Goal: Register for event/course

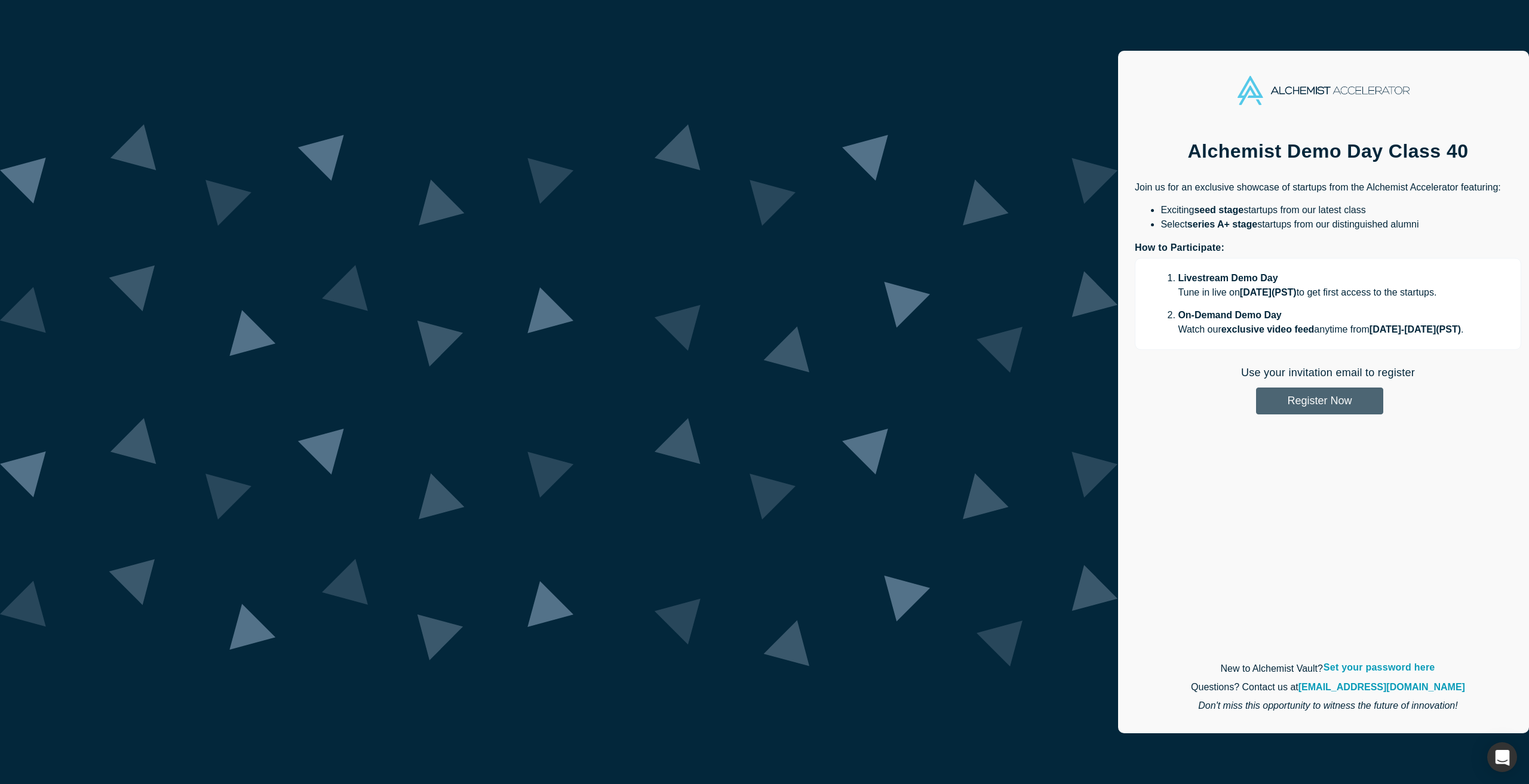
click at [1256, 404] on button "Register Now" at bounding box center [1320, 400] width 127 height 27
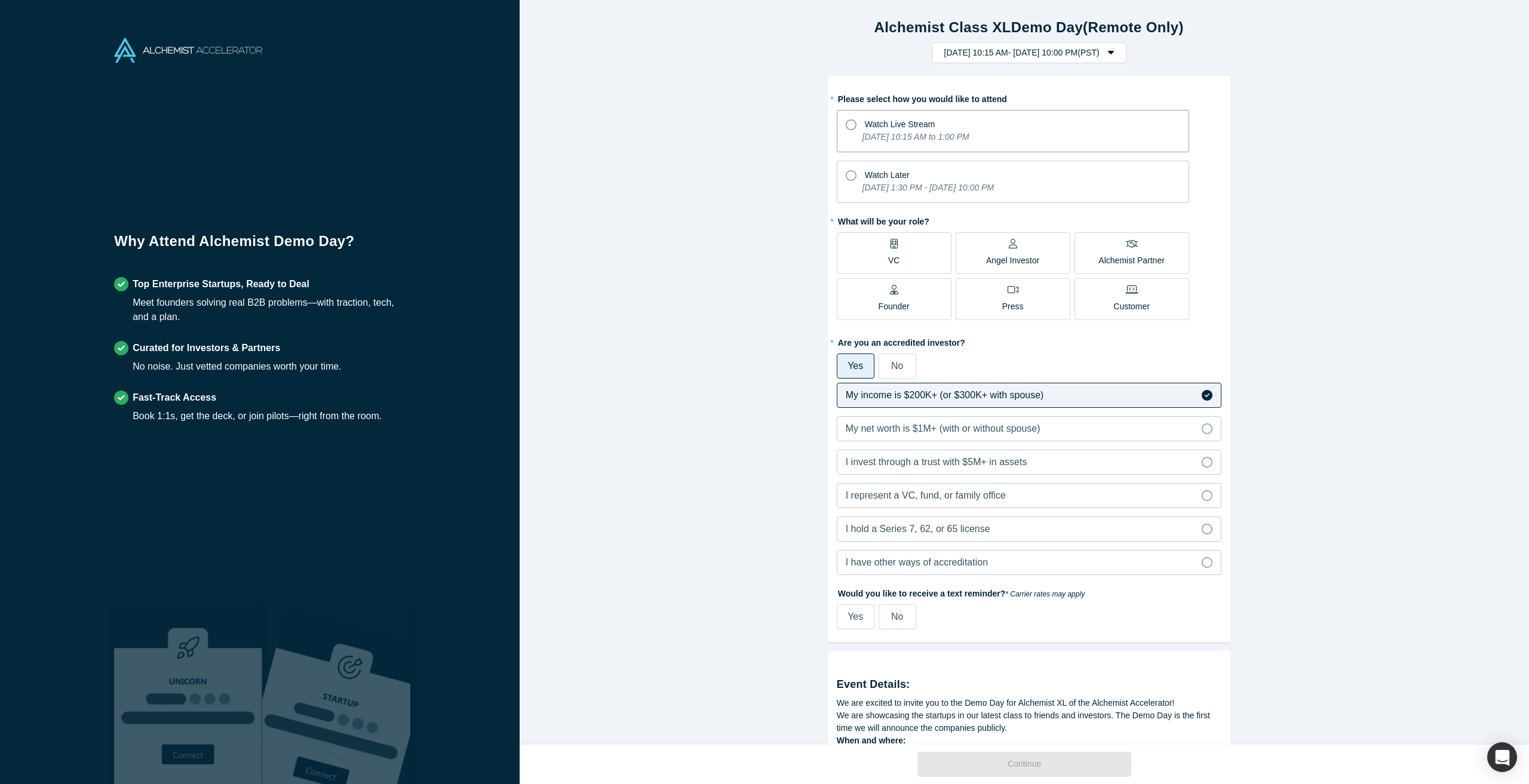
click at [941, 132] on icon "[DATE] 10:15 AM to 1:00 PM" at bounding box center [916, 137] width 107 height 10
click at [0, 0] on input "Watch Live Stream [DATE] 10:15 AM to 1:00 PM" at bounding box center [0, 0] width 0 height 0
click at [900, 259] on label "VC" at bounding box center [894, 253] width 115 height 42
click at [0, 0] on input "VC" at bounding box center [0, 0] width 0 height 0
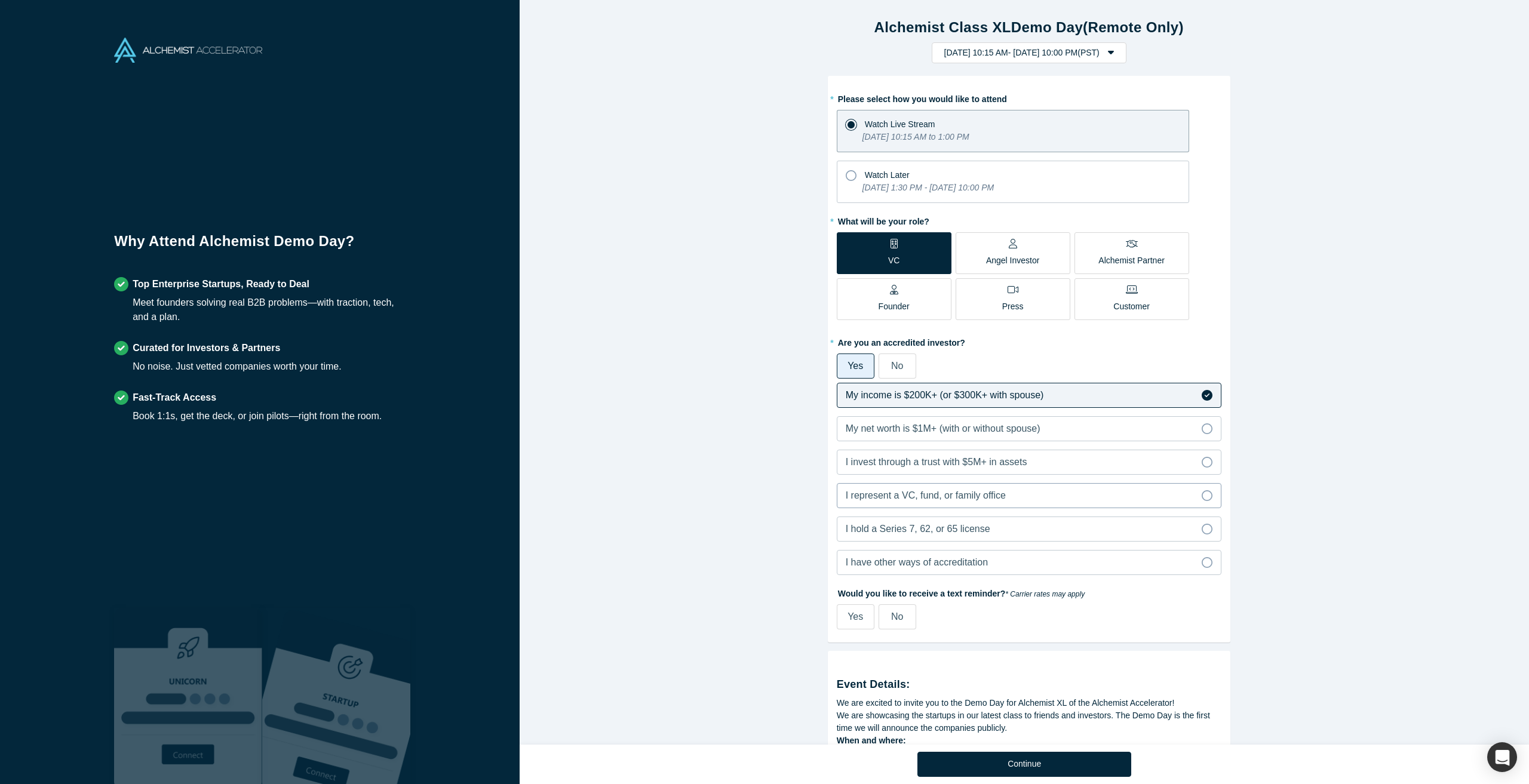
click at [961, 505] on label "I represent a VC, fund, or family office" at bounding box center [1029, 496] width 384 height 25
click at [0, 0] on input "I represent a VC, fund, or family office" at bounding box center [0, 0] width 0 height 0
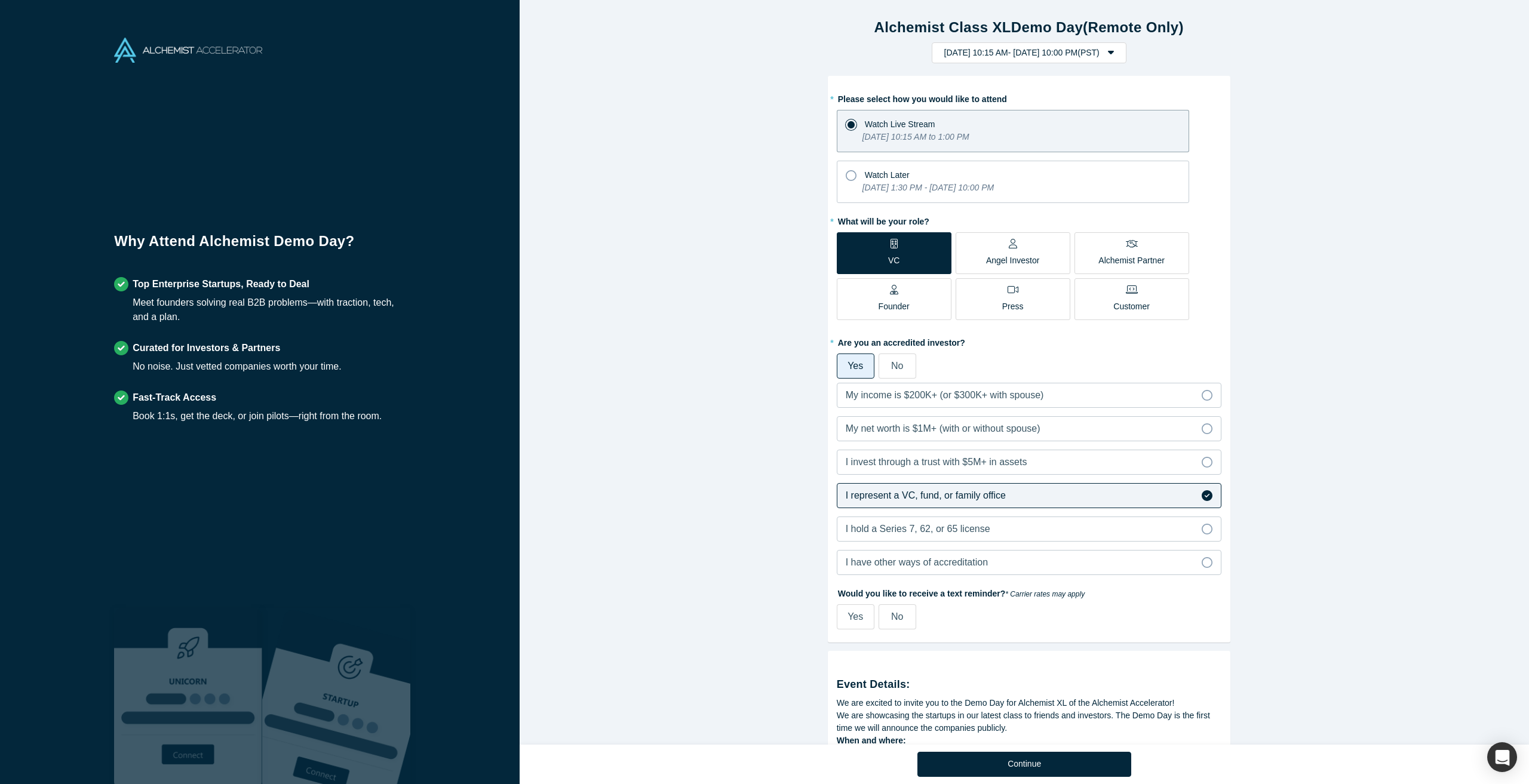
click at [894, 616] on span "No" at bounding box center [897, 616] width 12 height 10
click at [0, 0] on input "No" at bounding box center [0, 0] width 0 height 0
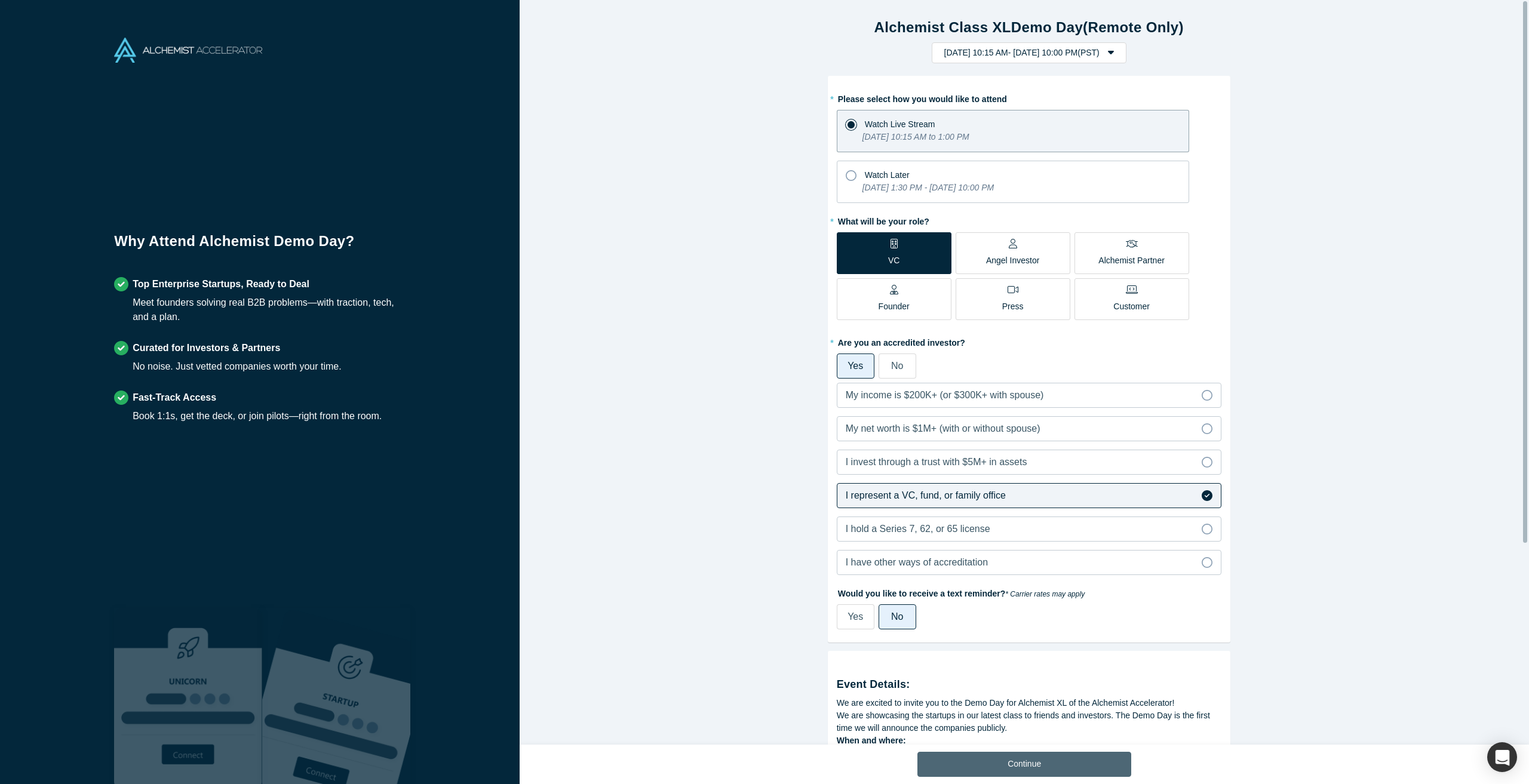
click at [1006, 757] on button "Continue" at bounding box center [1024, 764] width 214 height 25
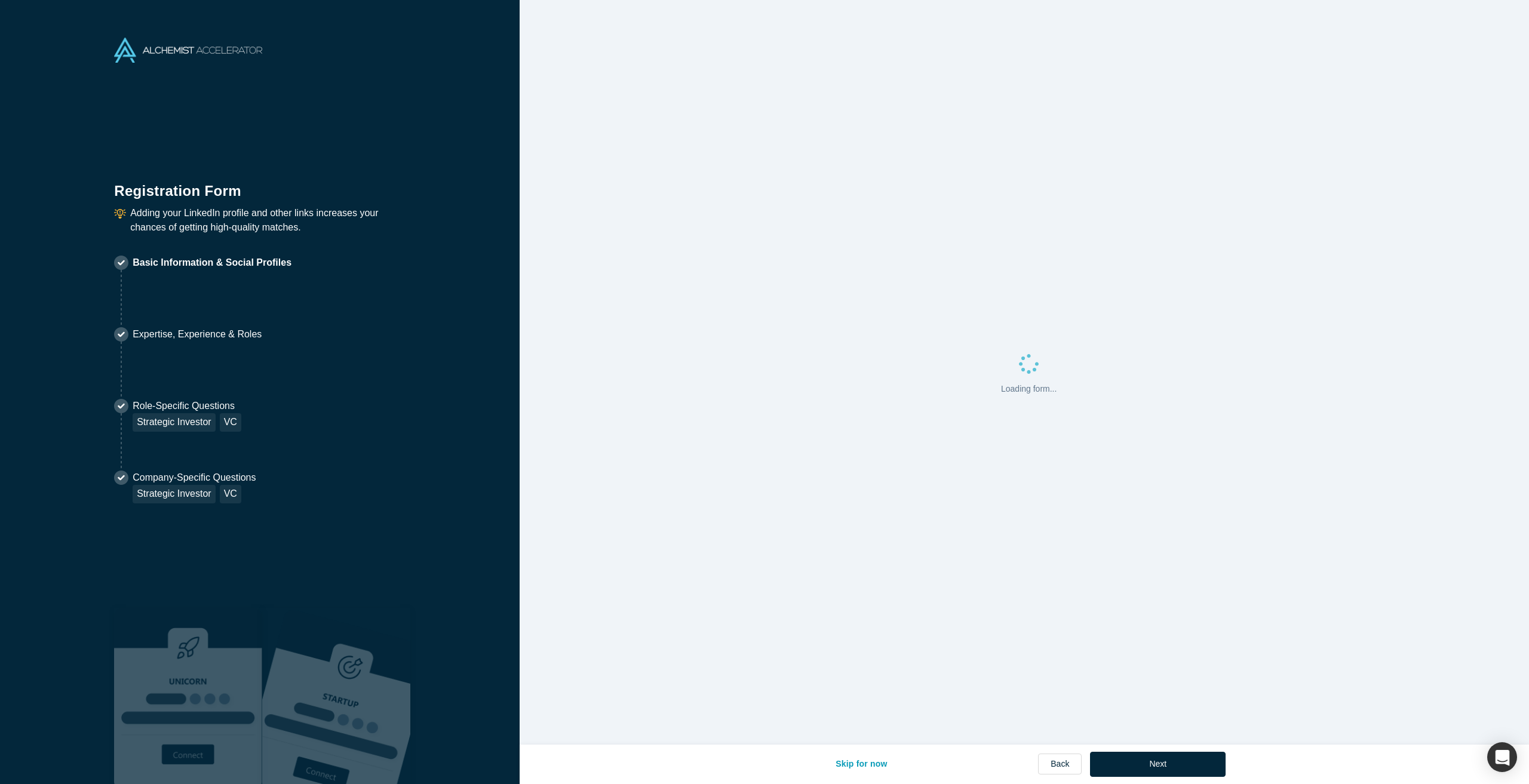
select select "US"
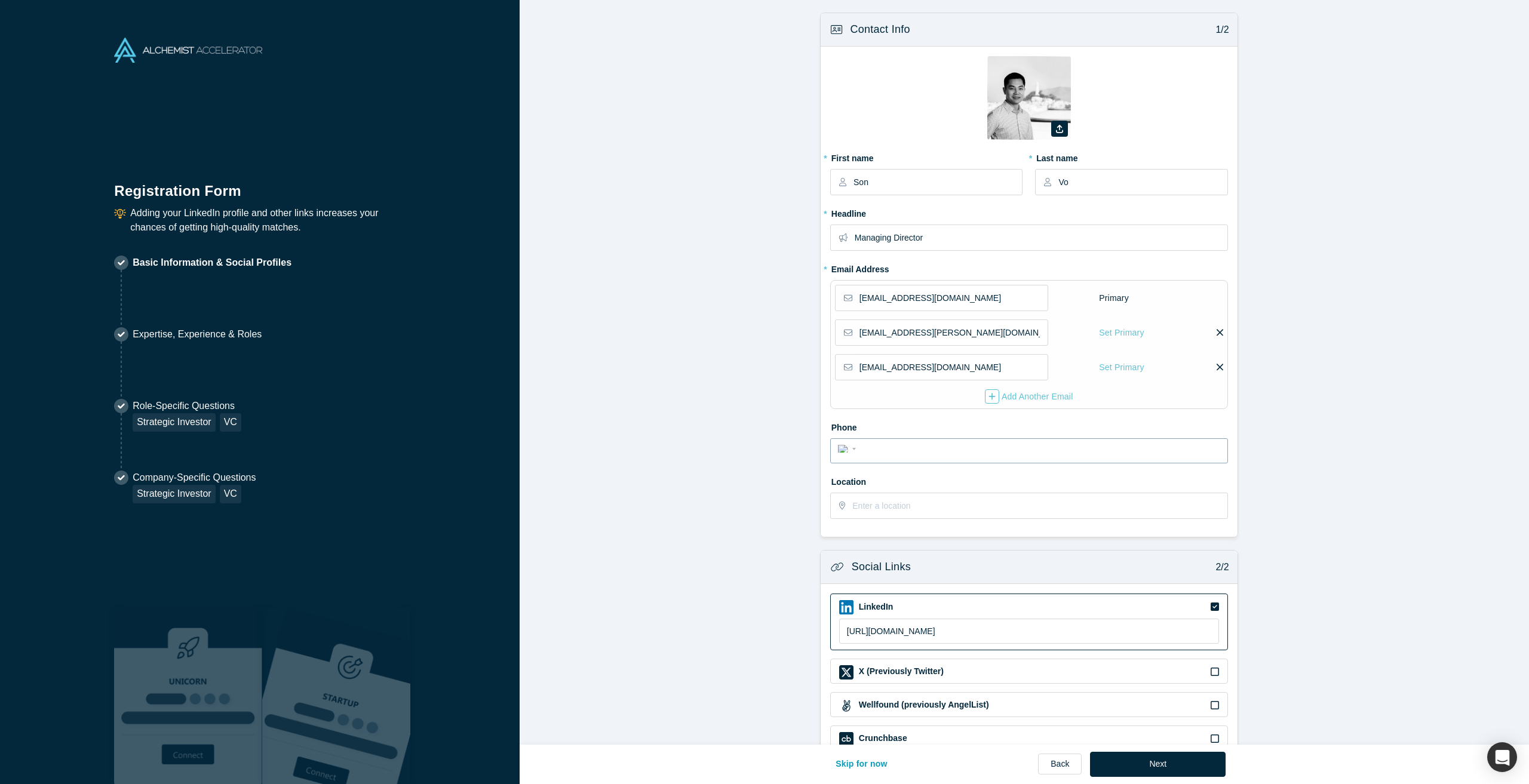
click at [943, 457] on input "tel" at bounding box center [1040, 449] width 361 height 17
click at [1306, 463] on form "Contact Info 1/2 Zoom Save Remove Upload New * First name Son * Last name Vo * …" at bounding box center [1028, 420] width 1018 height 815
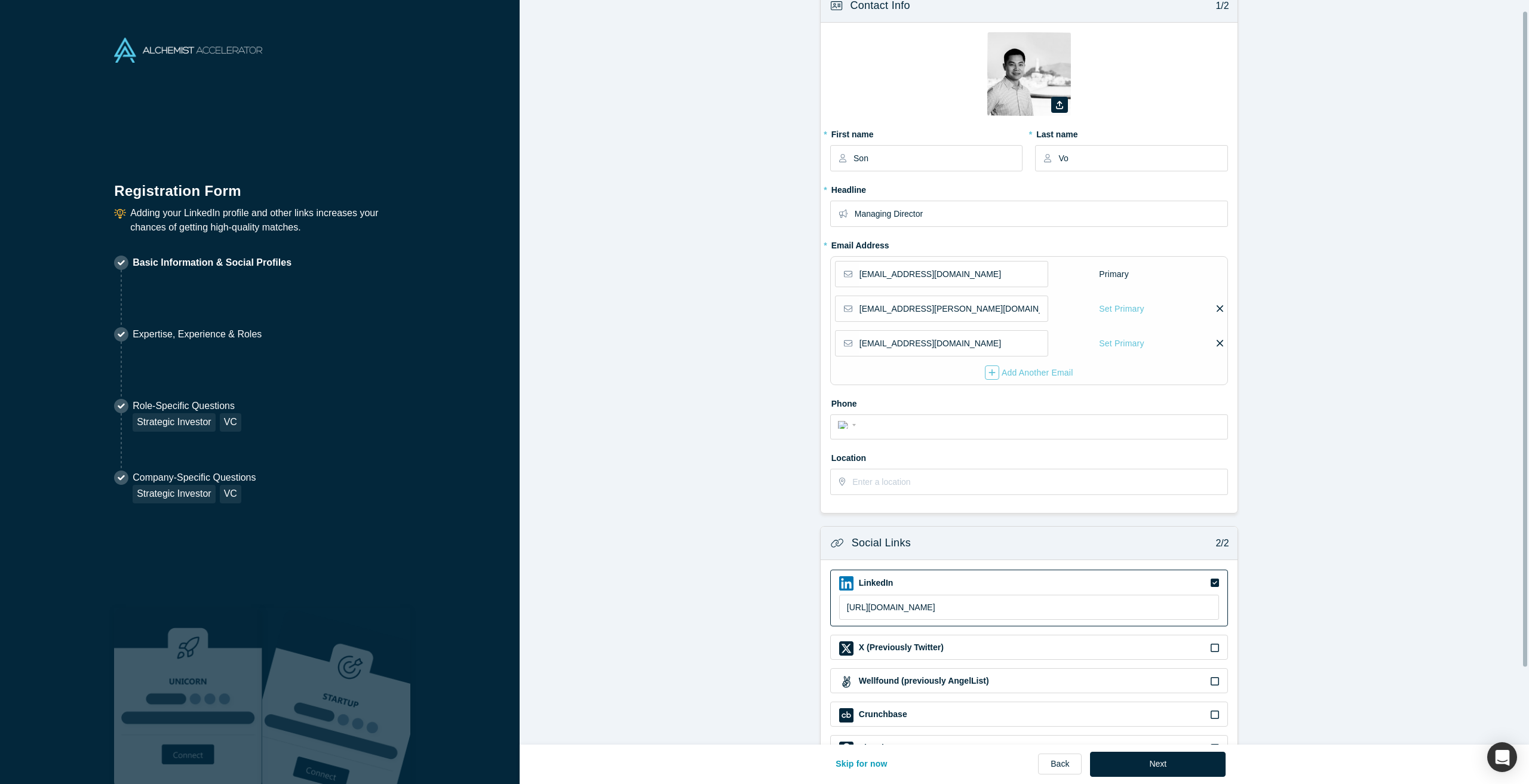
scroll to position [100, 0]
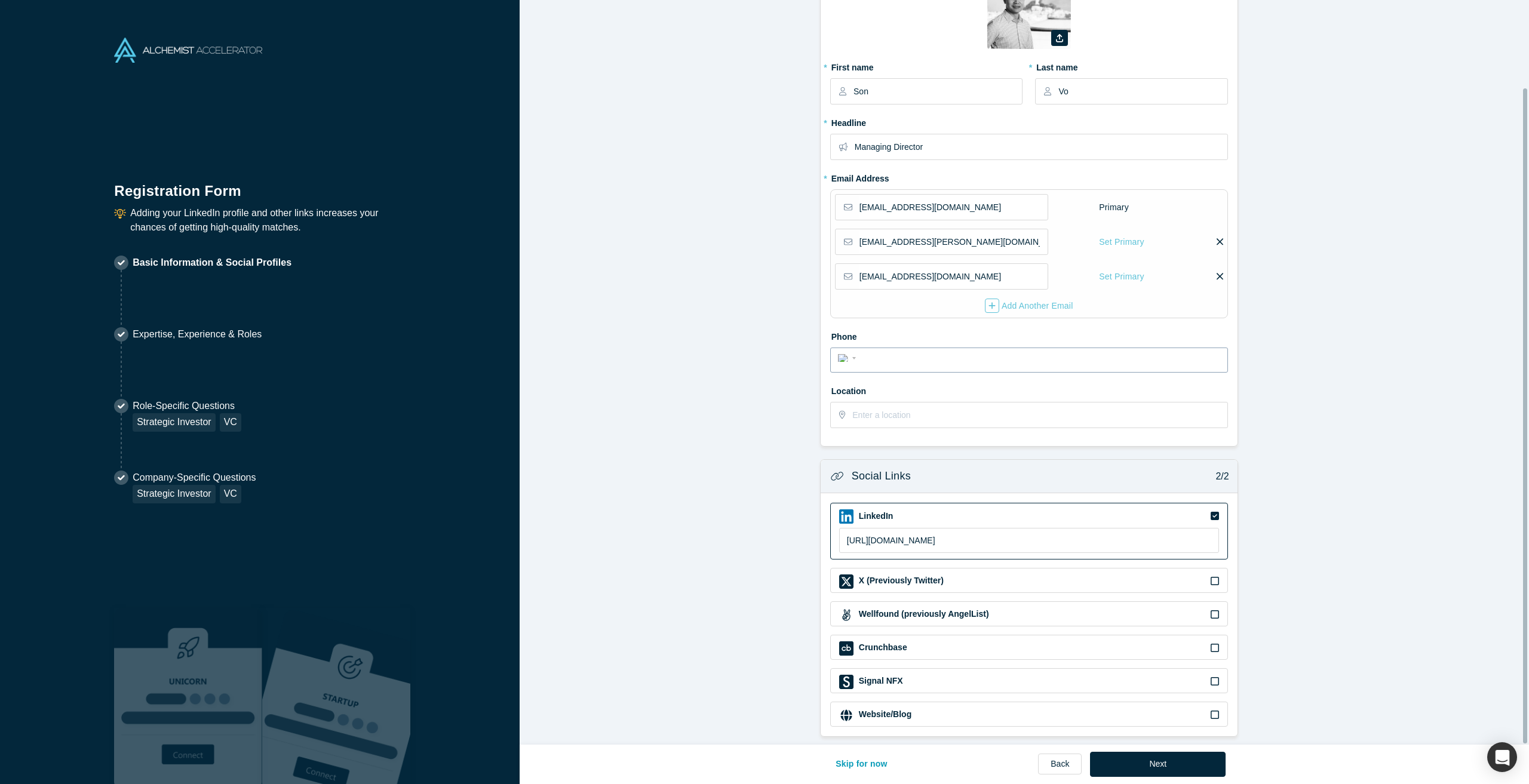
click at [928, 354] on input "tel" at bounding box center [1040, 358] width 361 height 17
click at [861, 402] on input "text" at bounding box center [1040, 415] width 374 height 25
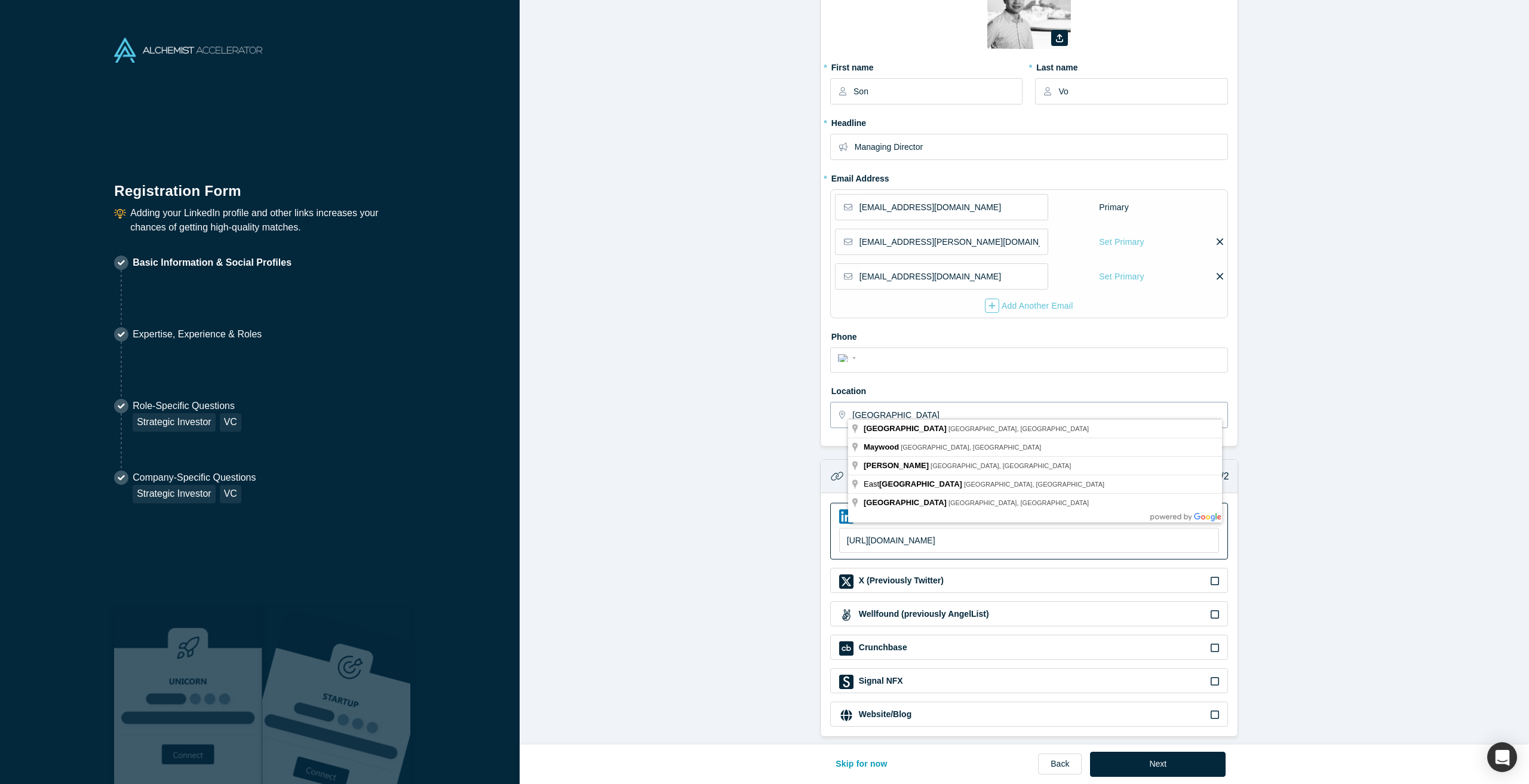
type input "[GEOGRAPHIC_DATA]"
click at [739, 474] on form "Contact Info 1/2 Zoom Save Remove Upload New * First name Son * Last name Vo * …" at bounding box center [1028, 329] width 1018 height 815
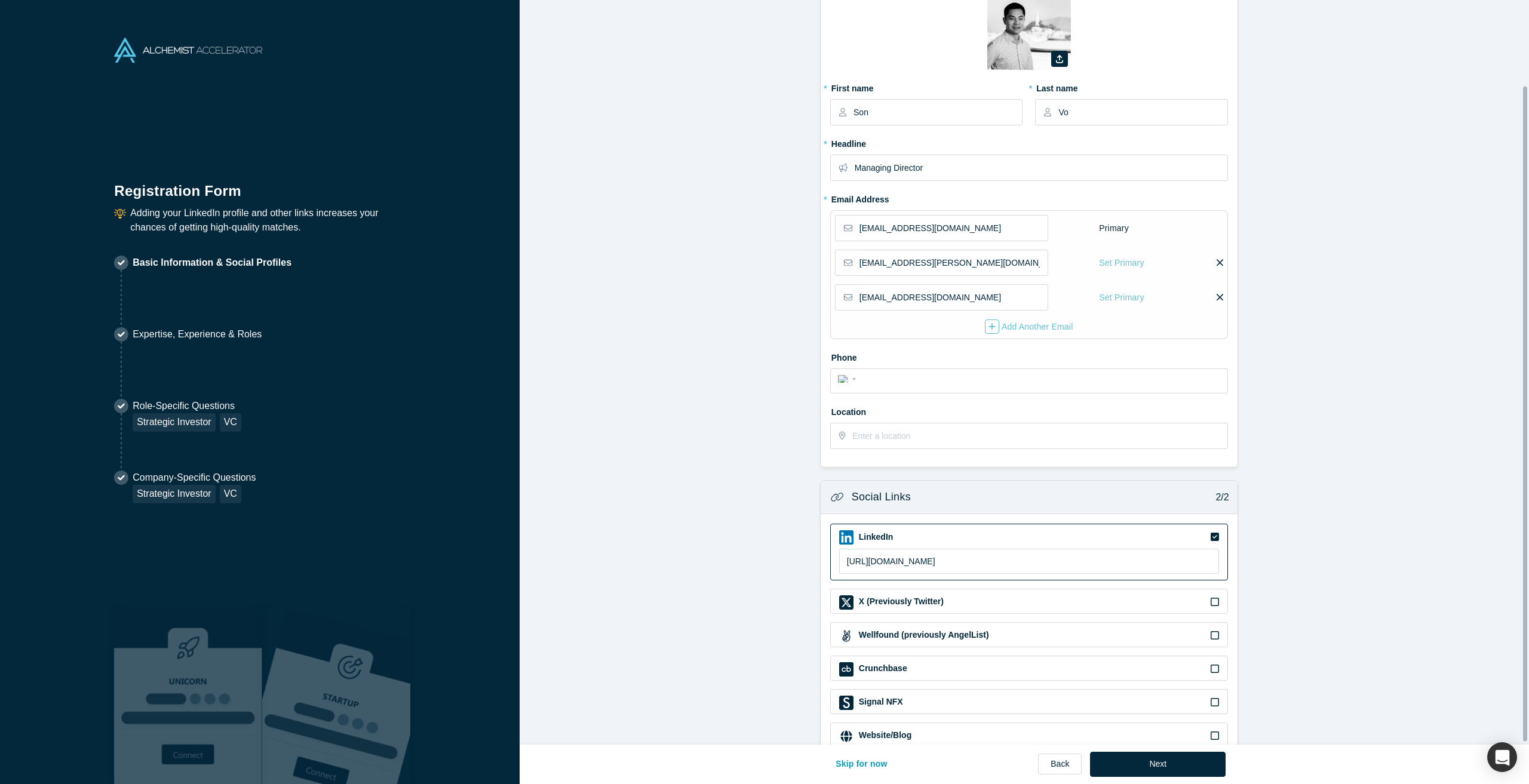
scroll to position [0, 0]
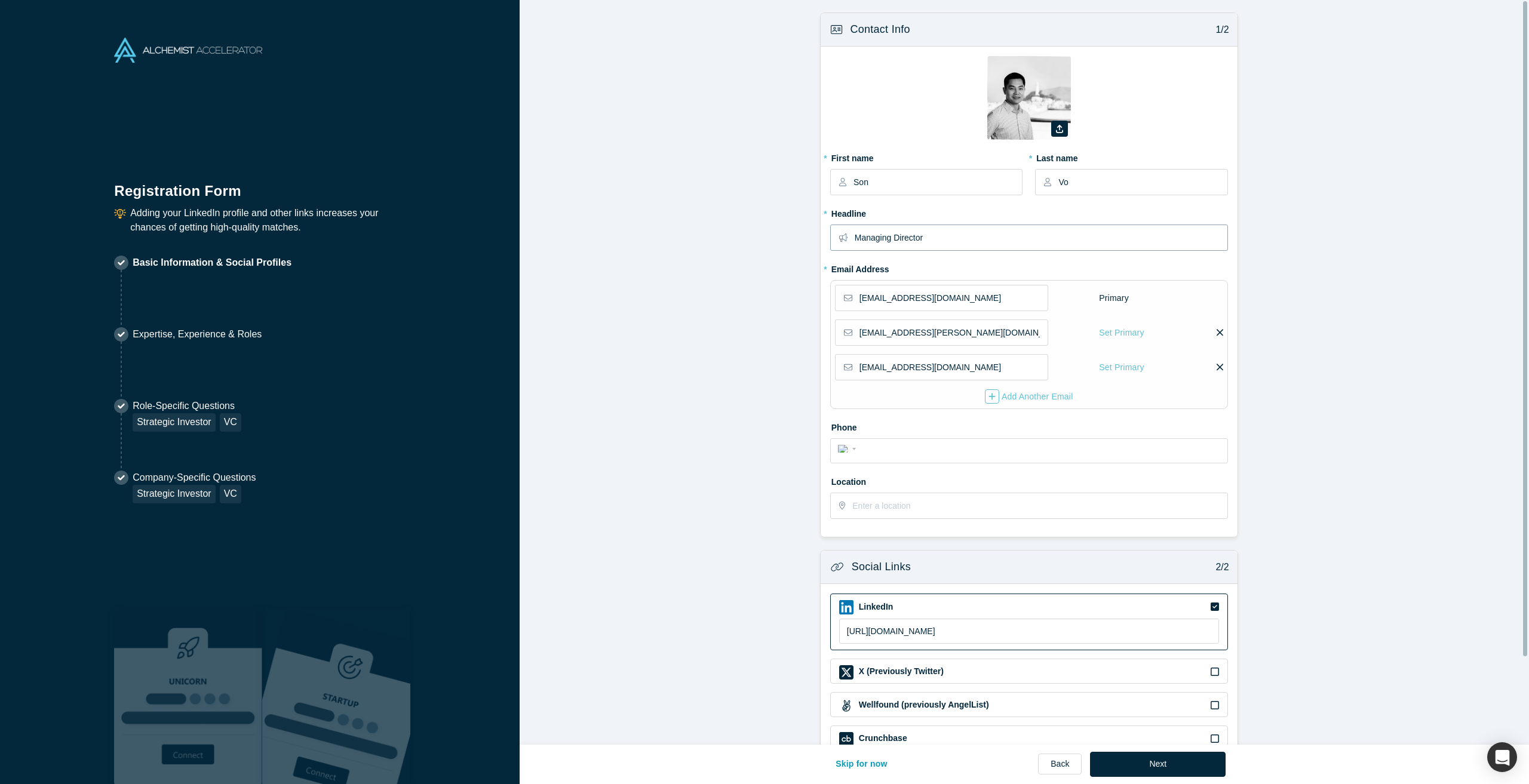
click at [983, 250] on input "Managing Director" at bounding box center [1040, 238] width 372 height 25
type input "Managing Director at [PERSON_NAME] Ventures"
click at [1404, 371] on form "Contact Info 1/2 Zoom Save Remove Upload New * First name Son * Last name Vo * …" at bounding box center [1028, 420] width 1018 height 815
click at [1057, 228] on input "Managing Director at [PERSON_NAME] Ventures" at bounding box center [1040, 238] width 372 height 25
click at [1358, 288] on form "Contact Info 1/2 Zoom Save Remove Upload New * First name Son * Last name Vo * …" at bounding box center [1028, 420] width 1018 height 815
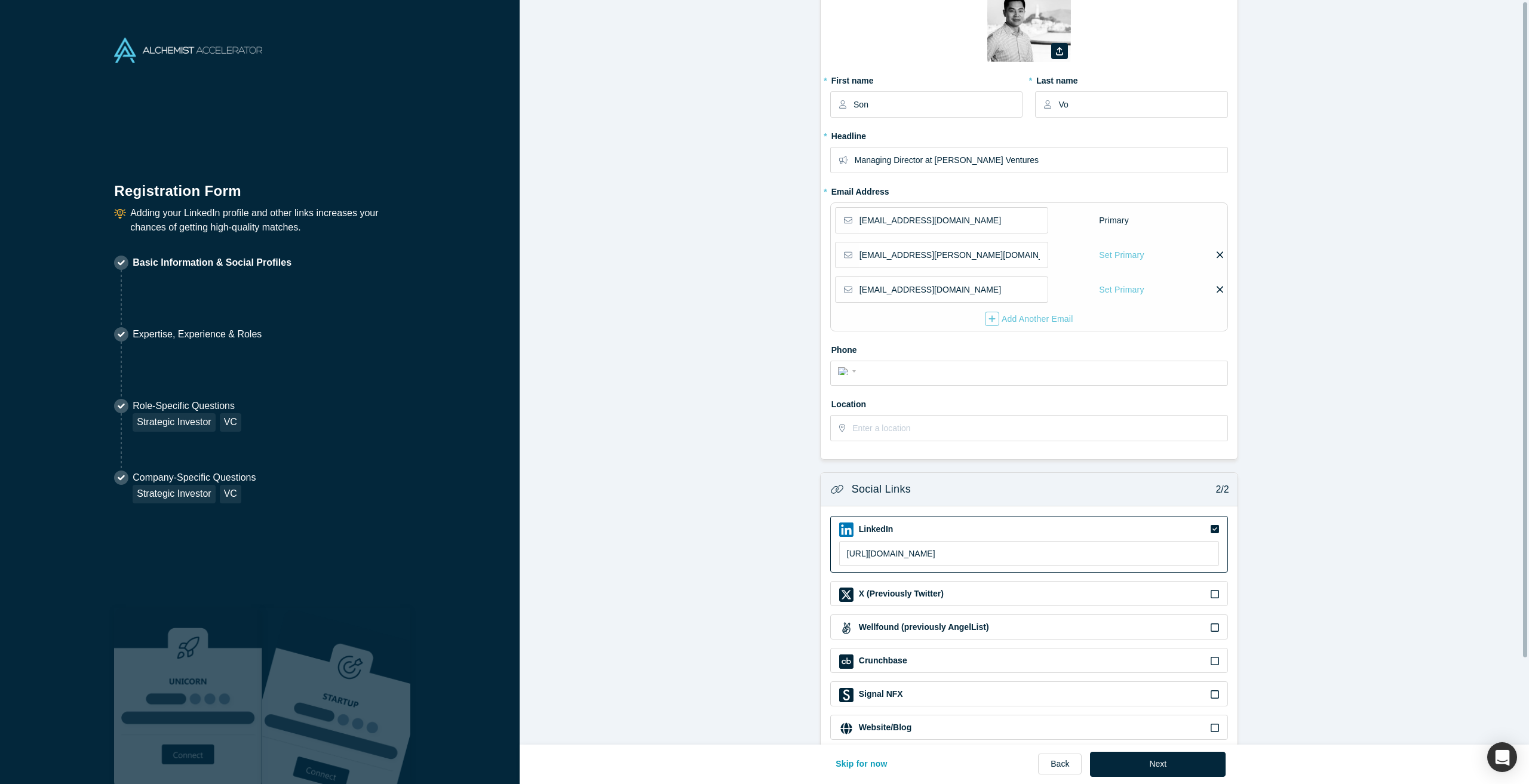
scroll to position [100, 0]
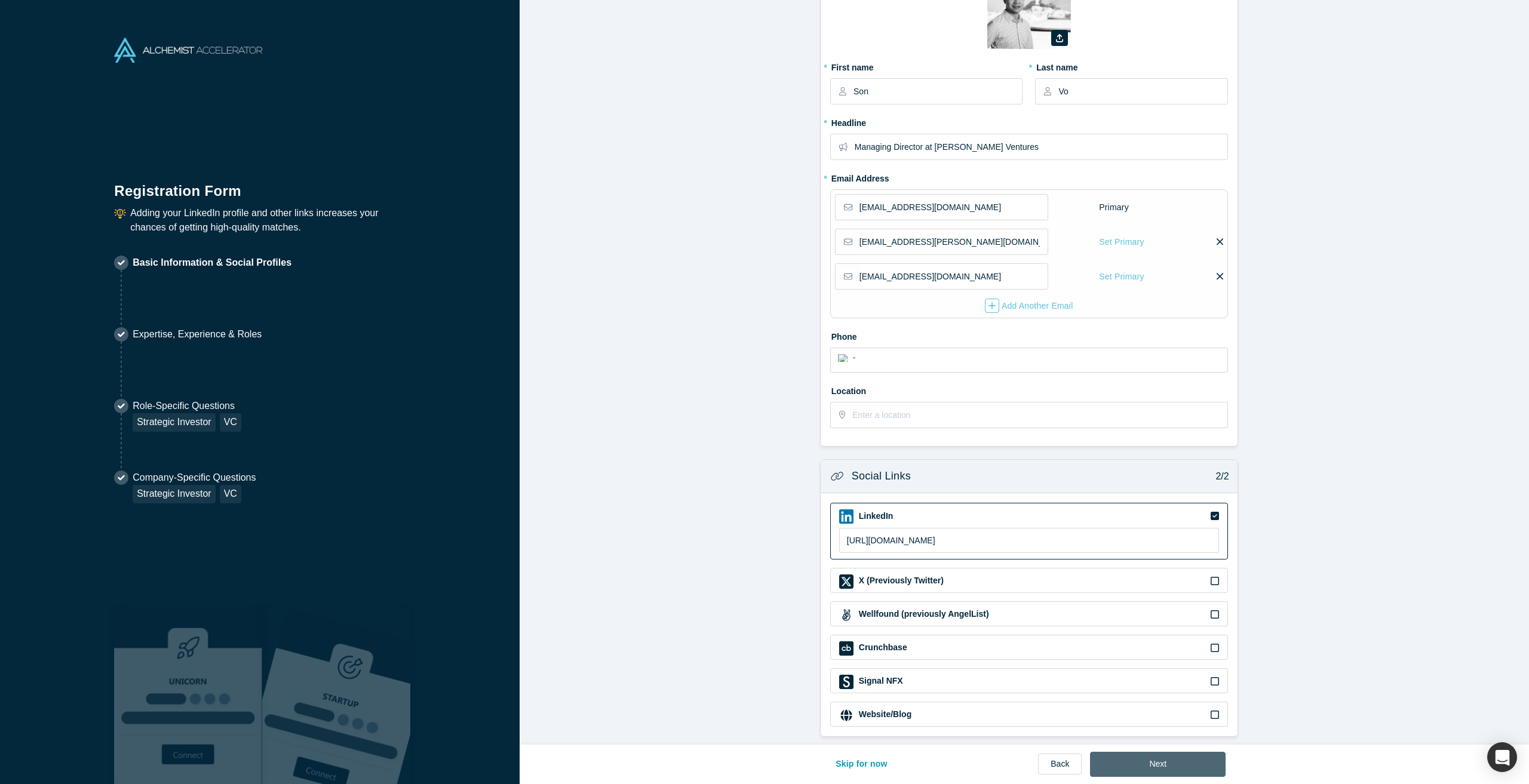
click at [1158, 766] on button "Next" at bounding box center [1157, 764] width 135 height 25
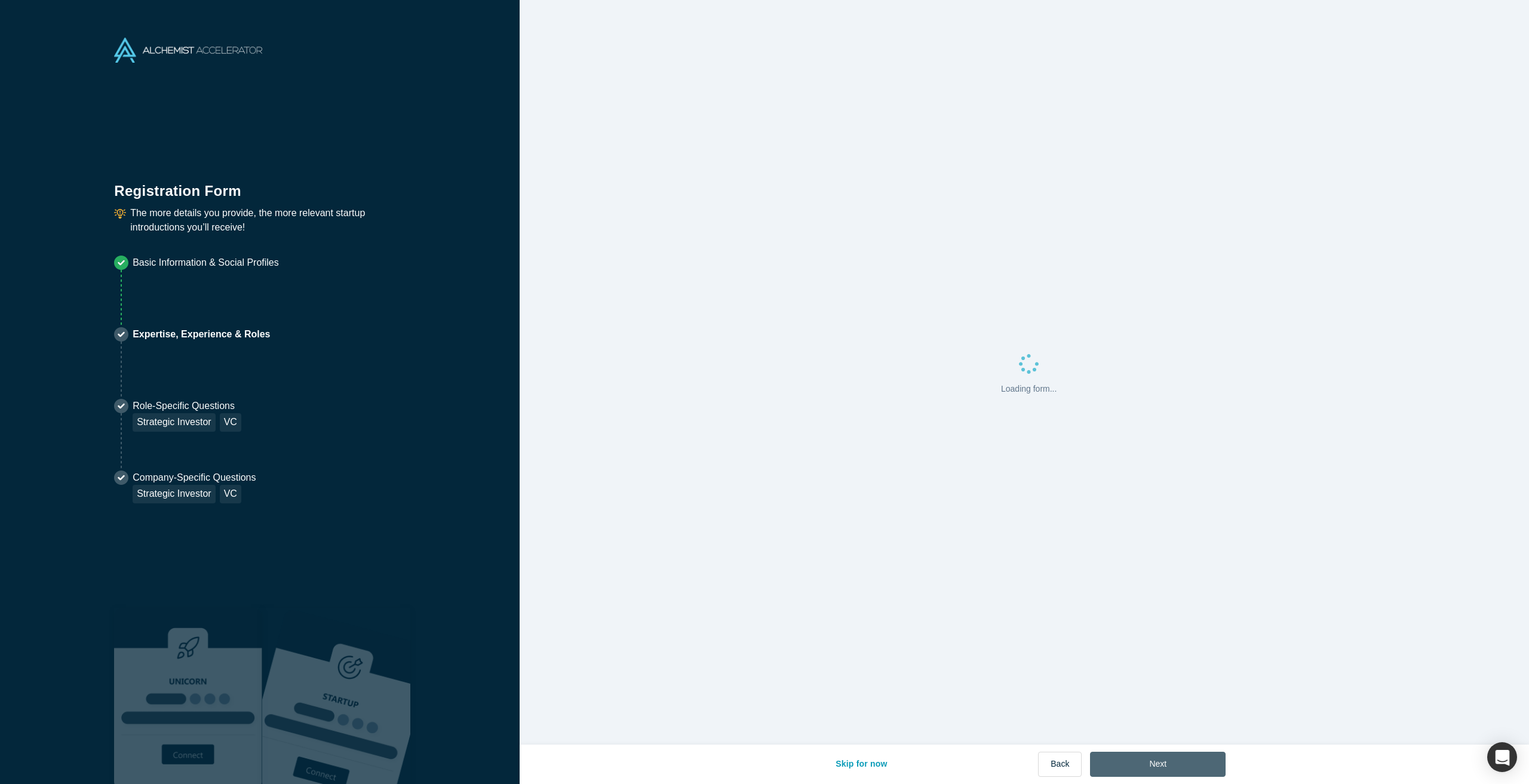
scroll to position [0, 0]
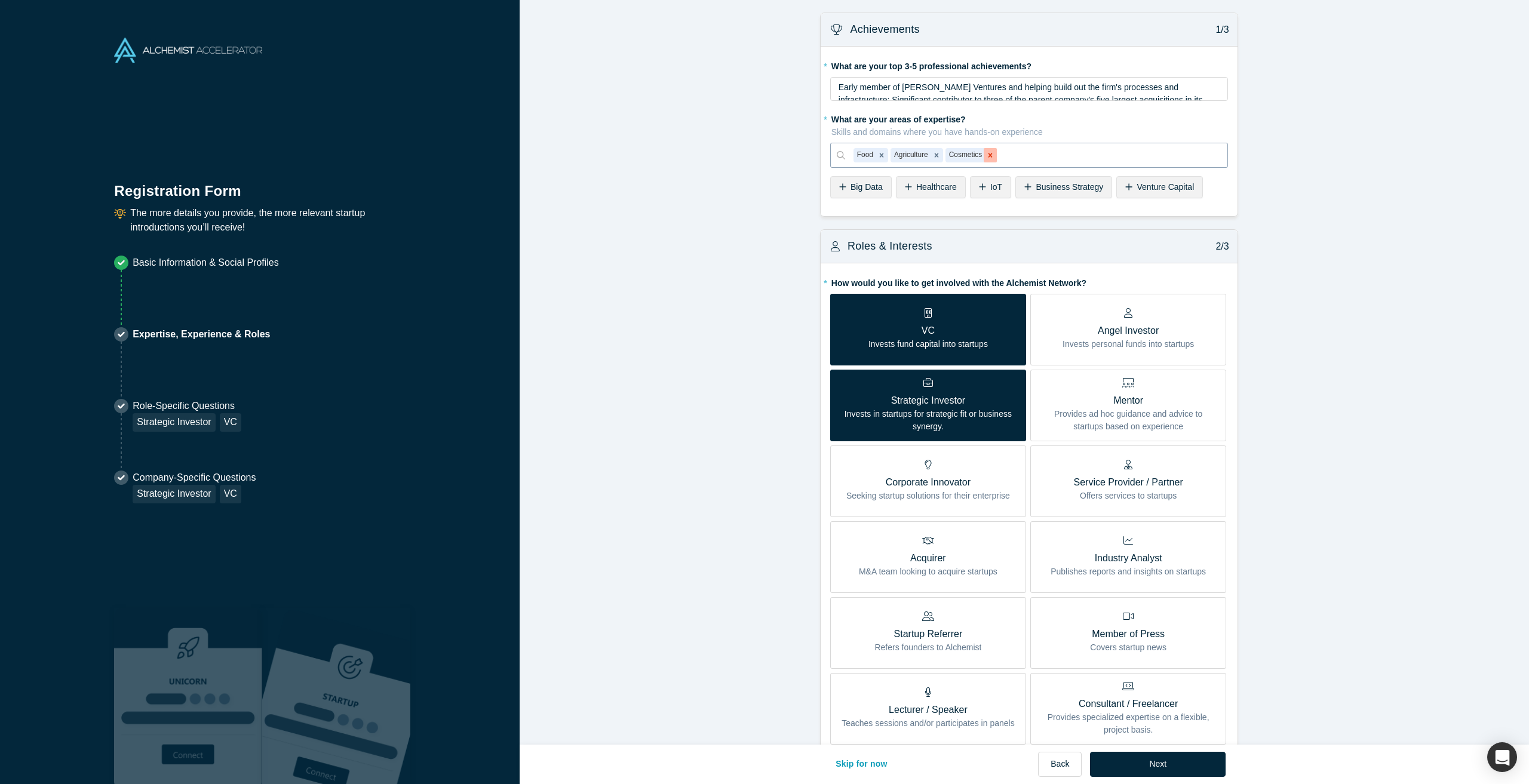
click at [986, 158] on icon "Remove Cosmetics" at bounding box center [990, 154] width 8 height 8
click at [1157, 190] on span "Venture Capital" at bounding box center [1166, 186] width 58 height 10
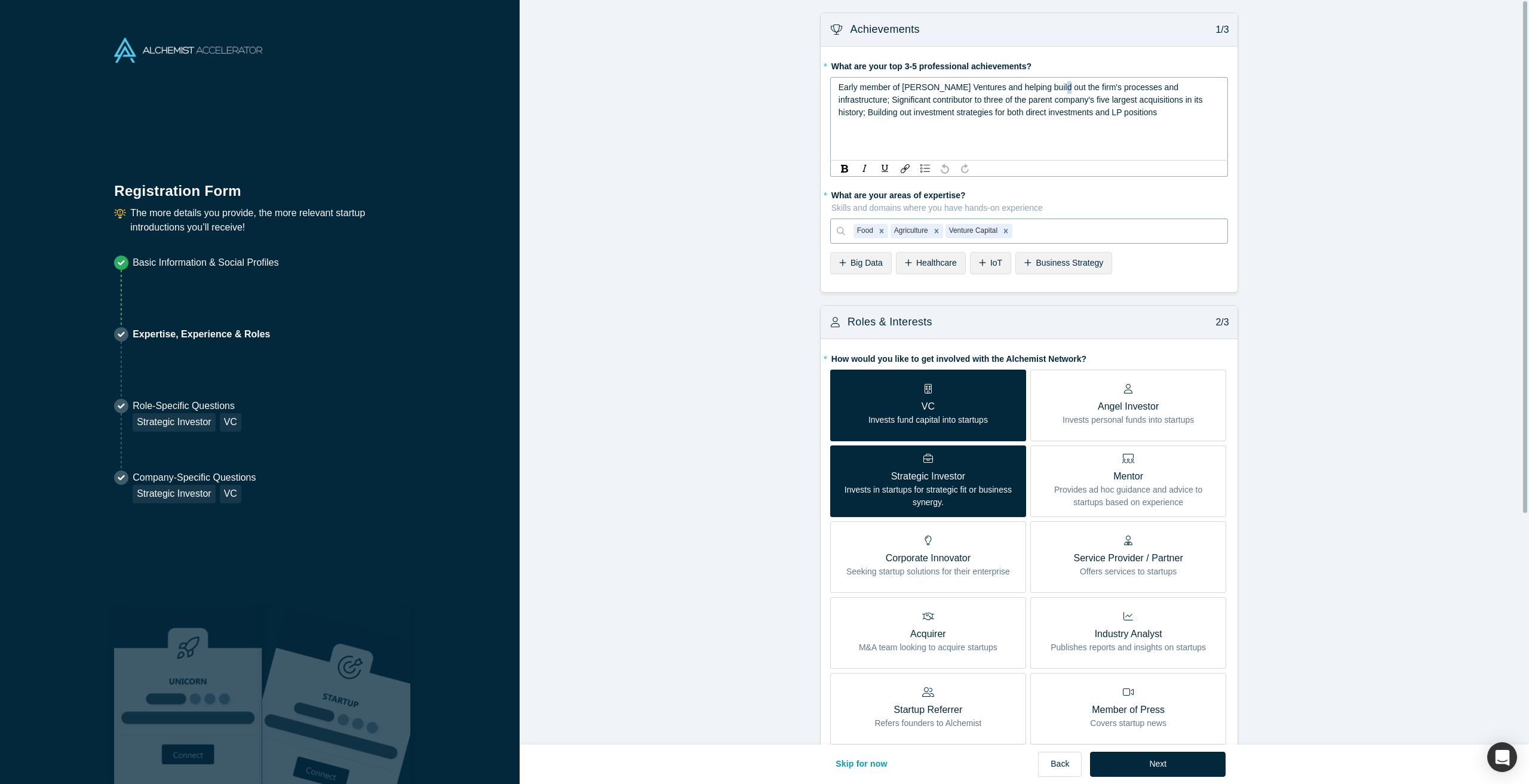
click at [1044, 92] on span "Early member of [PERSON_NAME] Ventures and helping build out the firm's process…" at bounding box center [1022, 99] width 367 height 35
click at [1091, 115] on span "Early member of [PERSON_NAME] Ventures and helping build out the firm's process…" at bounding box center [1022, 99] width 367 height 35
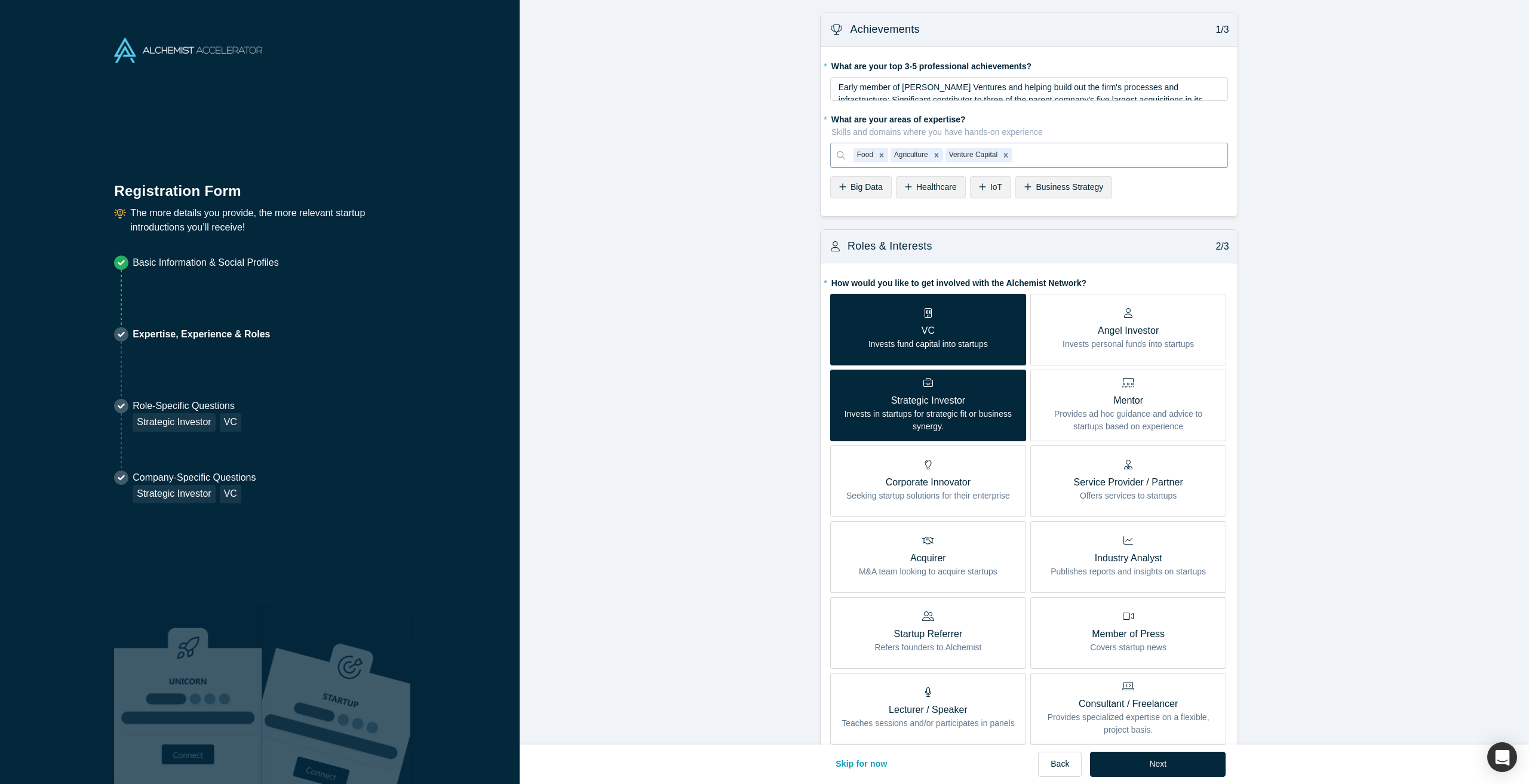
click at [1276, 135] on form "Achievements 1/3 * What are your top 3-5 professional achievements? Early membe…" at bounding box center [1028, 538] width 1018 height 1051
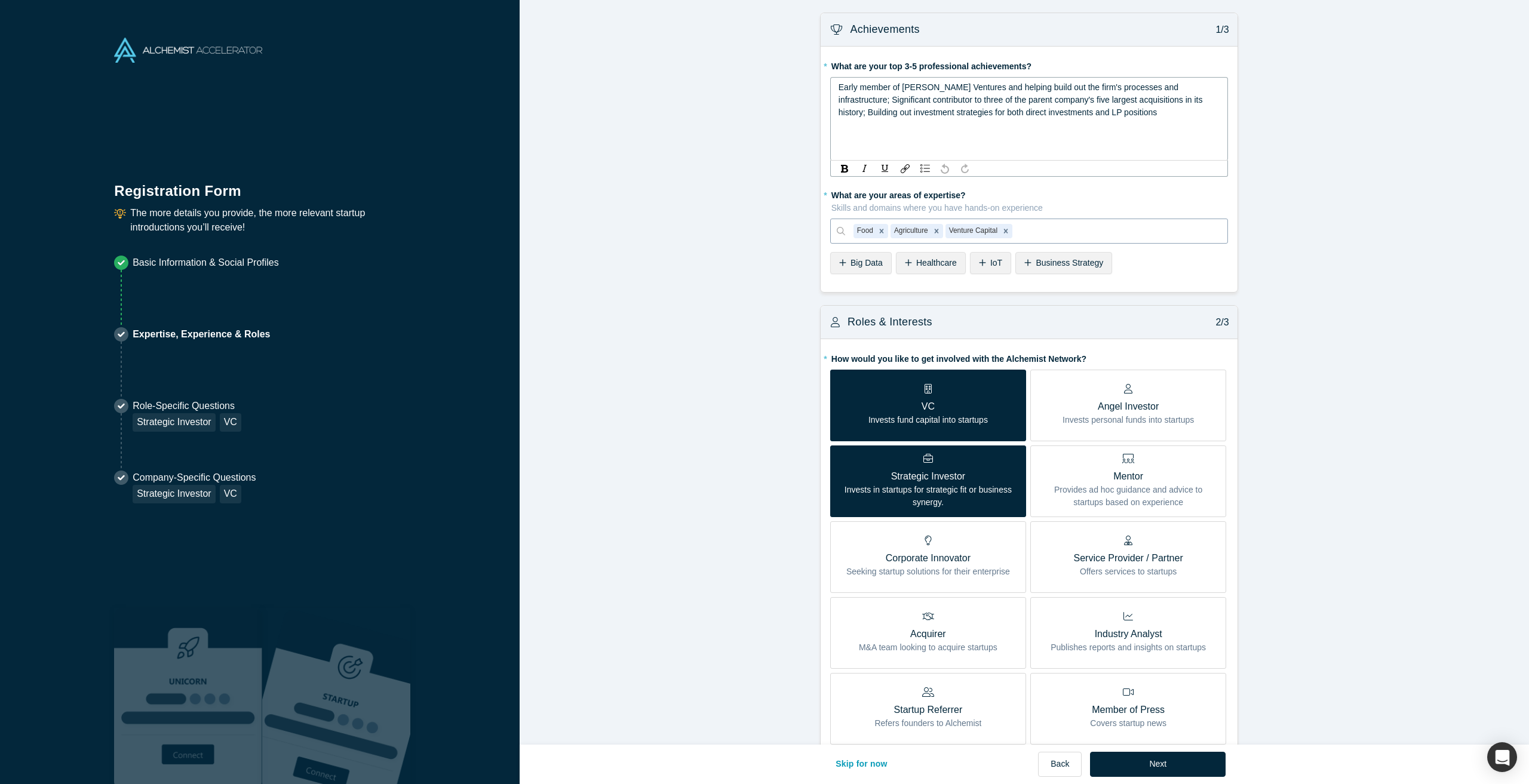
click at [1199, 88] on div "Early member of [PERSON_NAME] Ventures and helping build out the firm's process…" at bounding box center [1029, 100] width 382 height 38
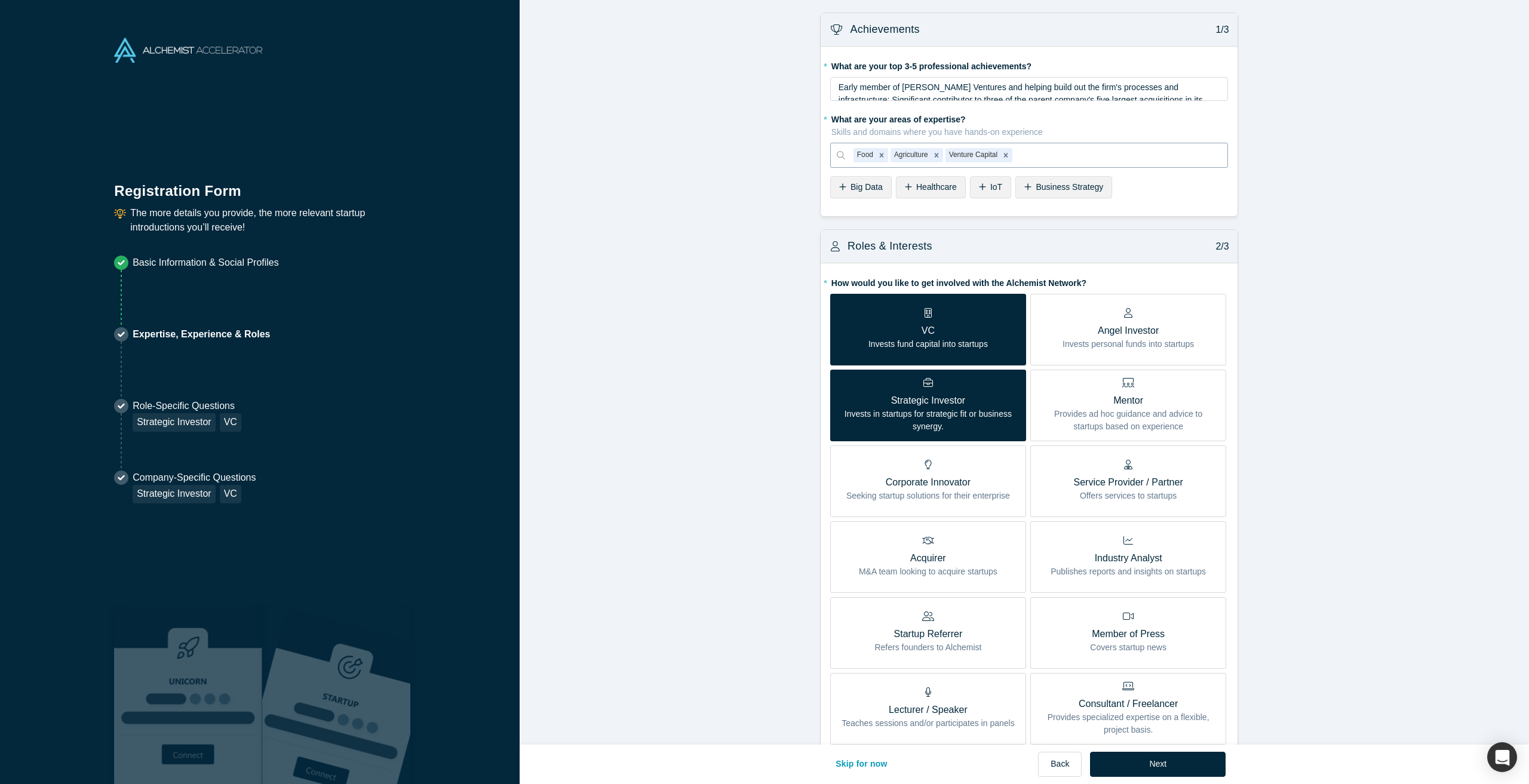
click at [1265, 134] on form "Achievements 1/3 * What are your top 3-5 professional achievements? Early membe…" at bounding box center [1028, 538] width 1018 height 1051
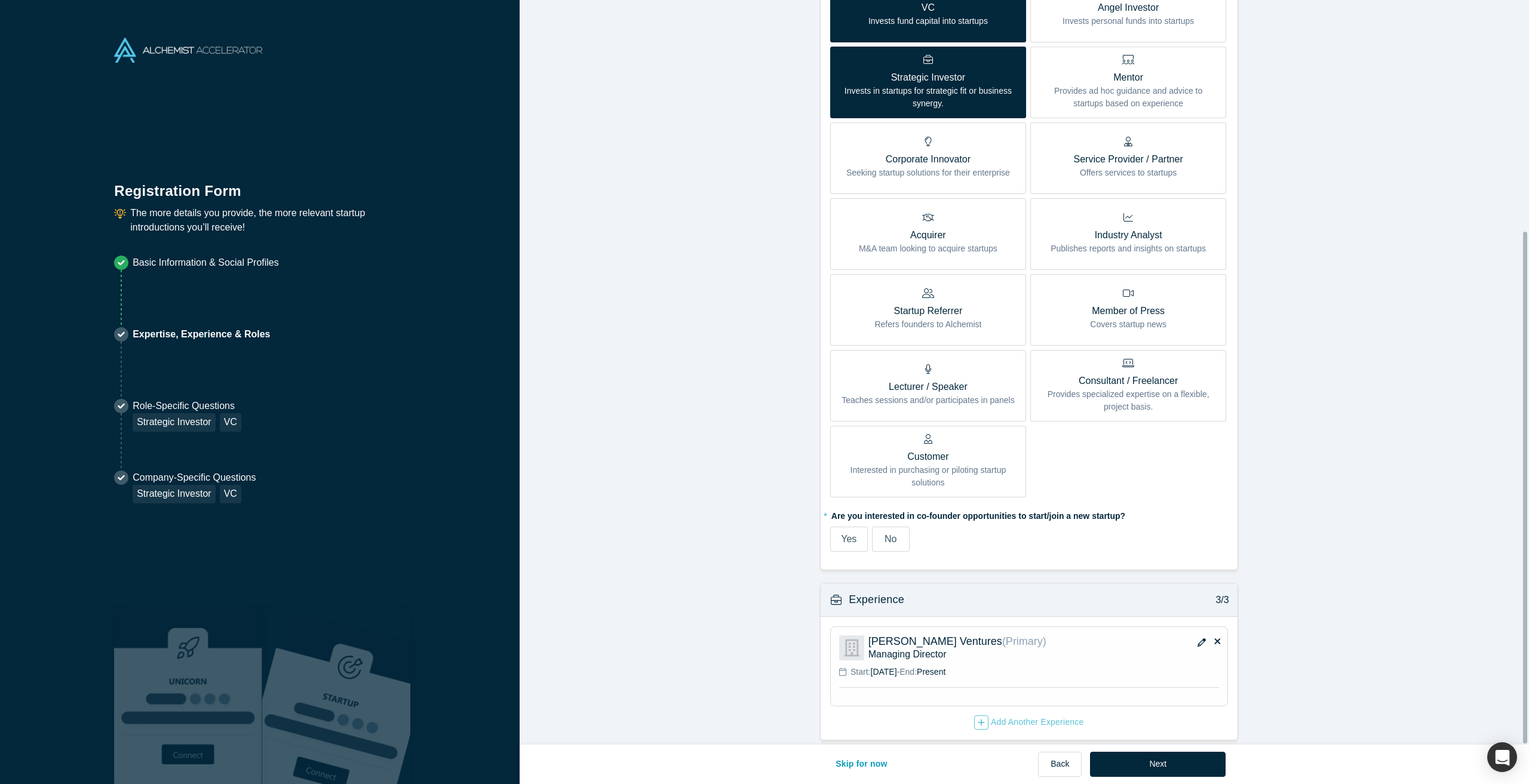
scroll to position [335, 0]
click at [896, 525] on label "No" at bounding box center [890, 536] width 38 height 25
click at [0, 0] on input "No" at bounding box center [0, 0] width 0 height 0
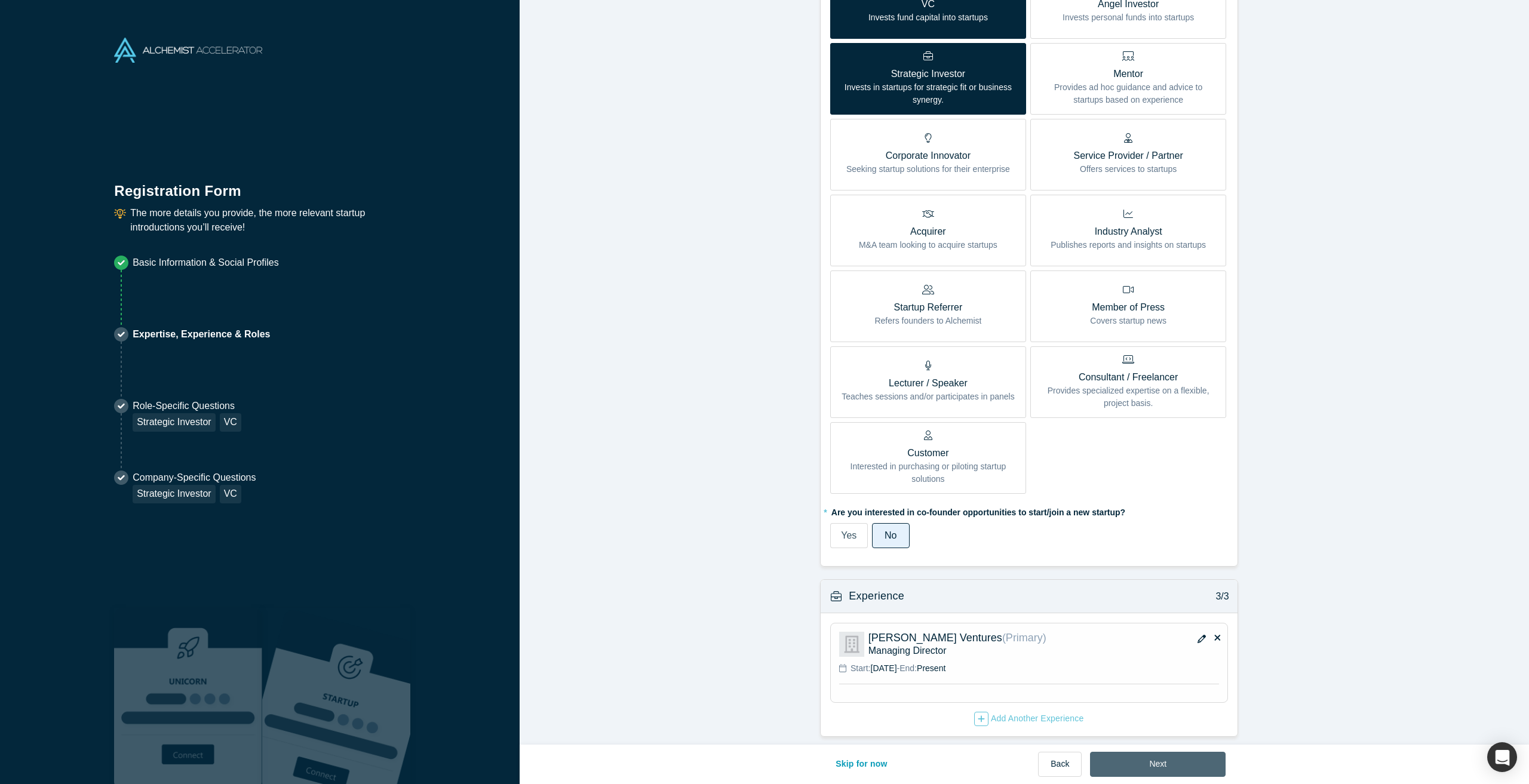
click at [1170, 763] on button "Next" at bounding box center [1157, 764] width 135 height 25
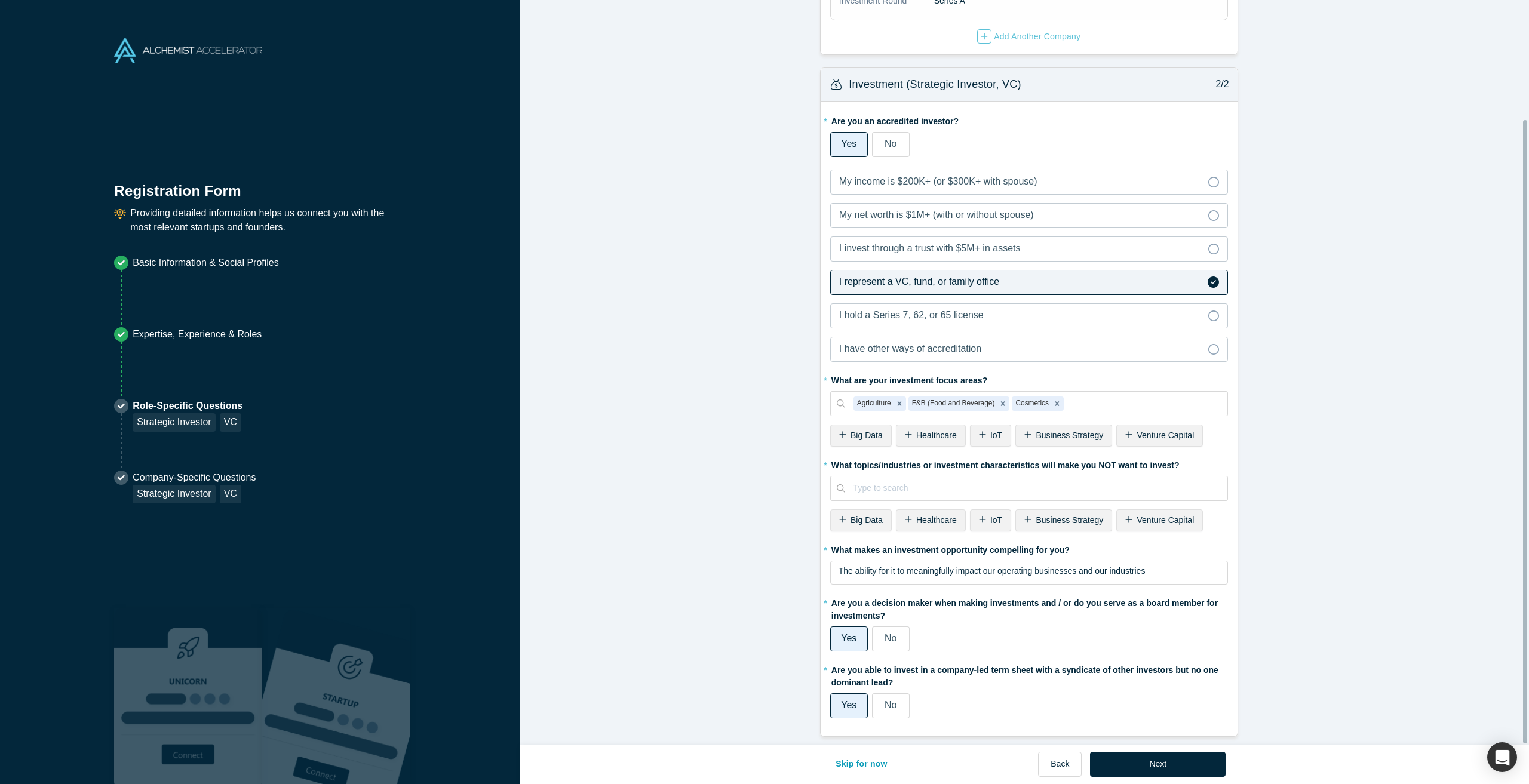
scroll to position [0, 0]
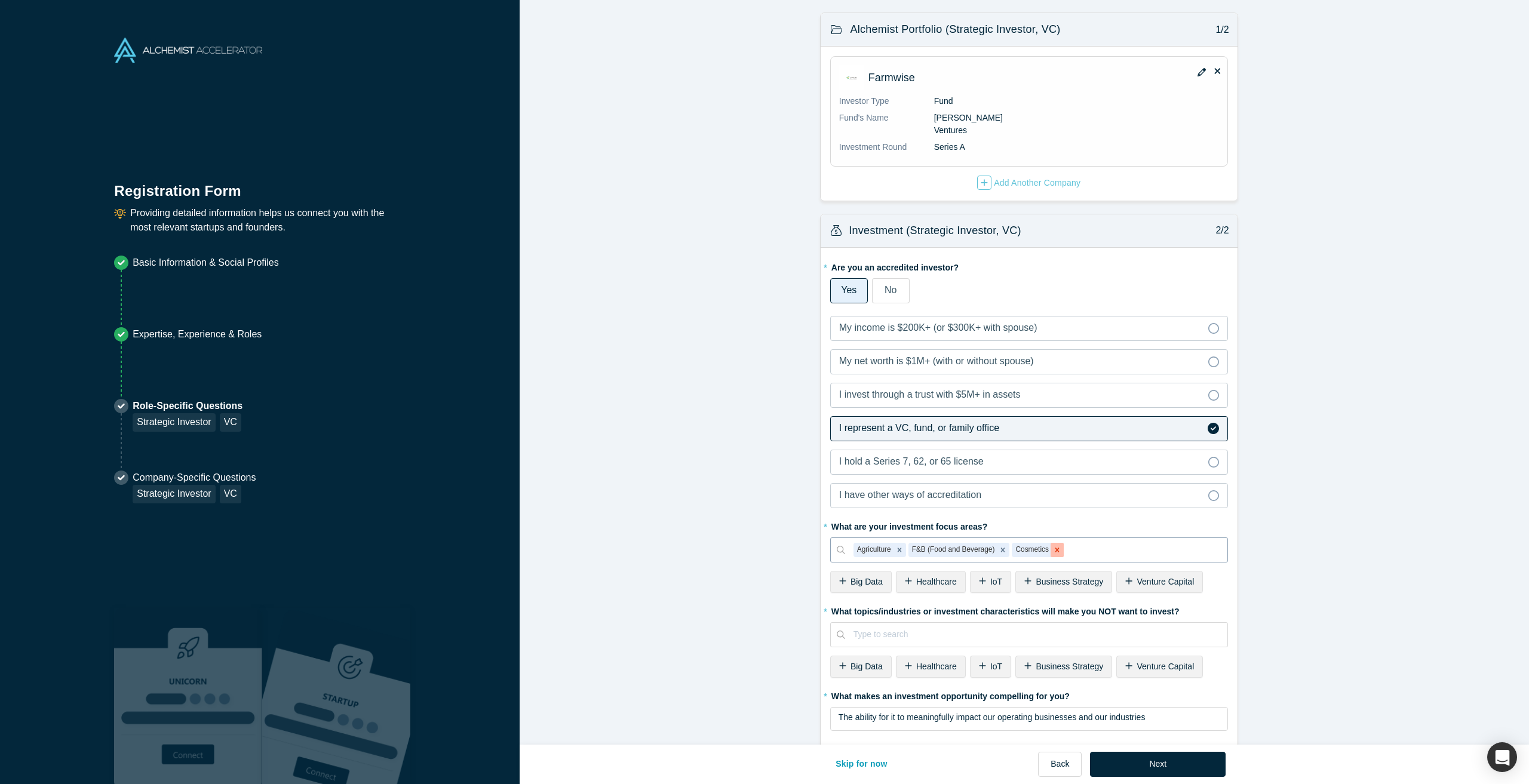
click at [1053, 545] on icon "Remove Cosmetics" at bounding box center [1057, 549] width 8 height 8
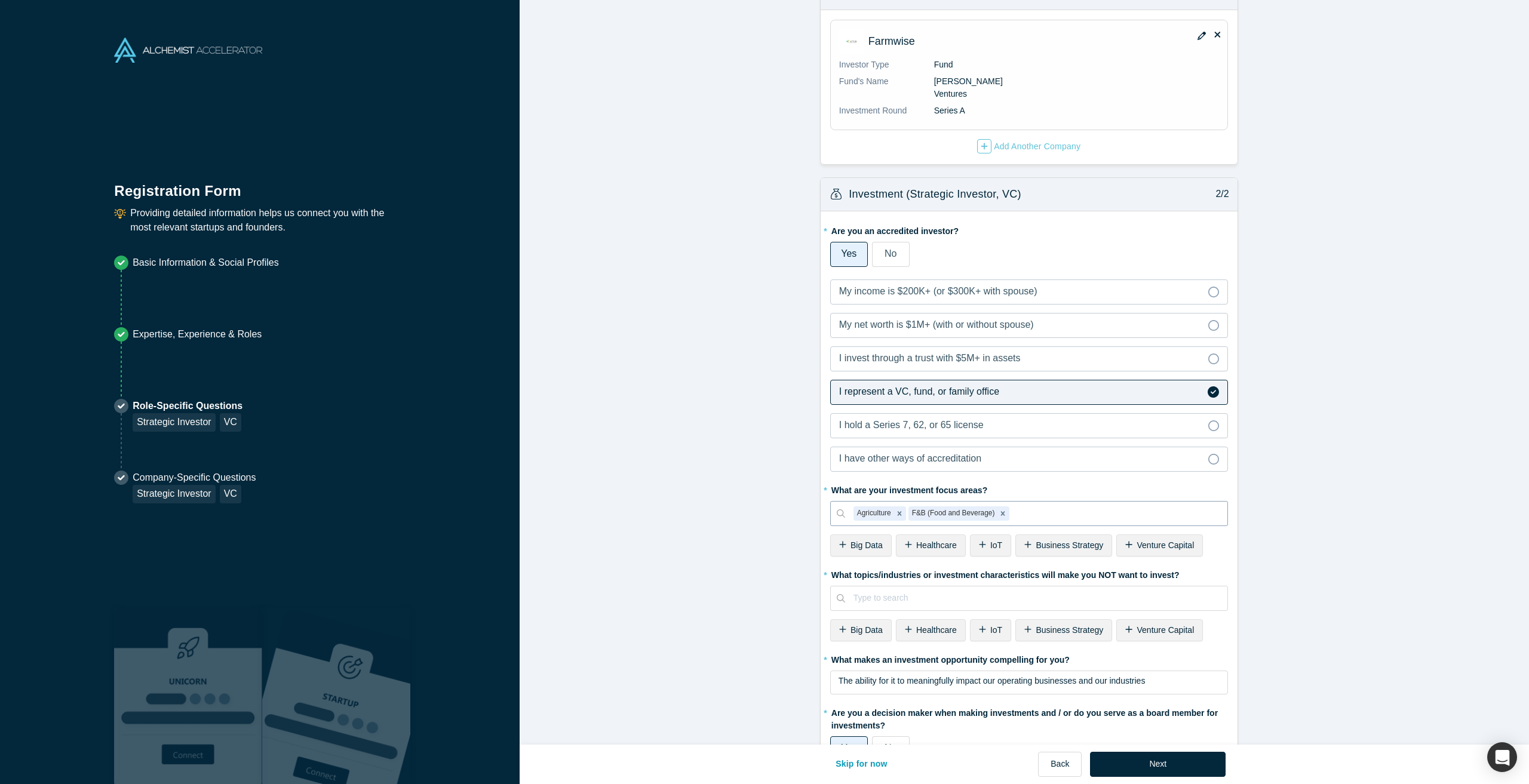
scroll to position [143, 0]
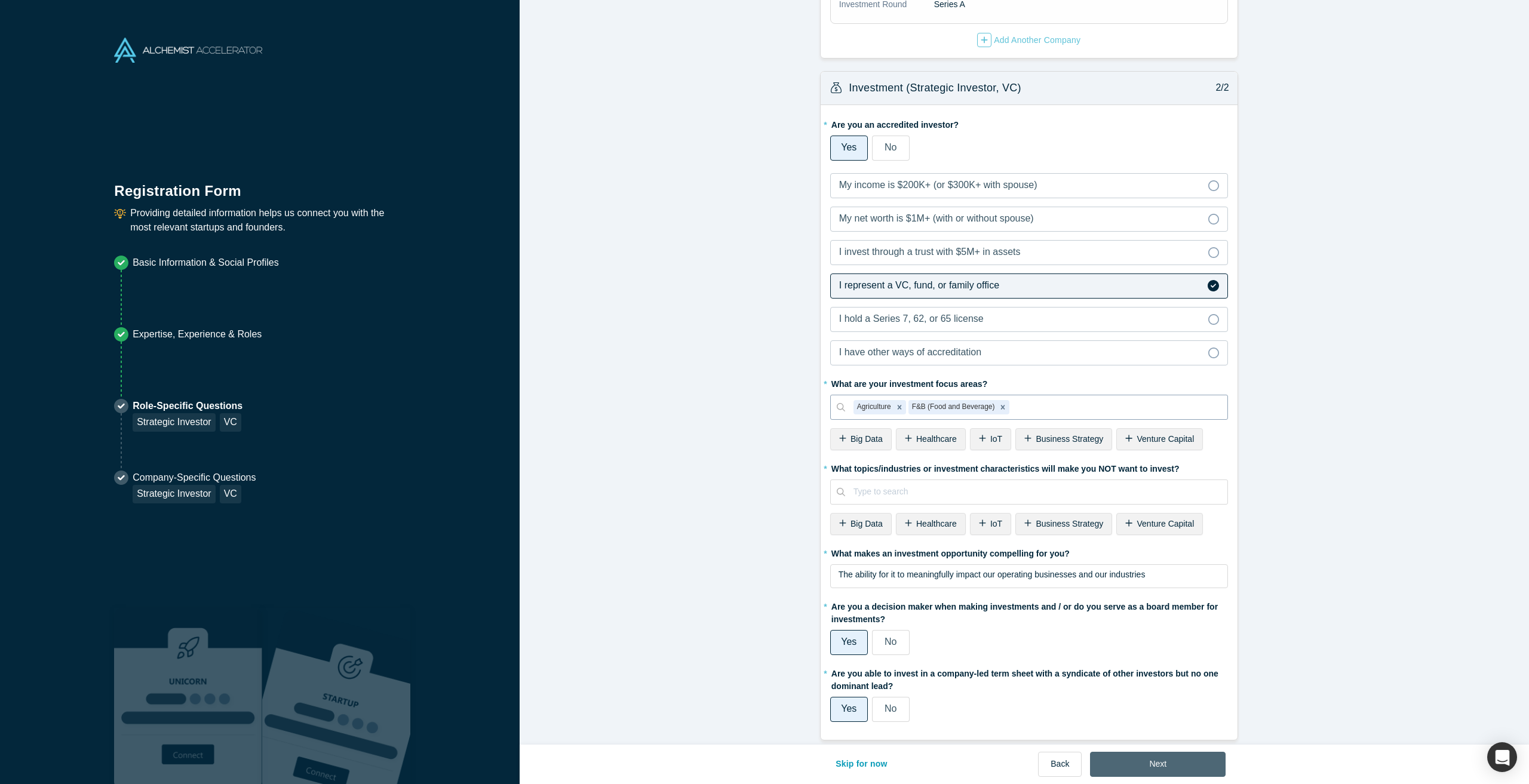
click at [1176, 765] on button "Next" at bounding box center [1157, 764] width 135 height 25
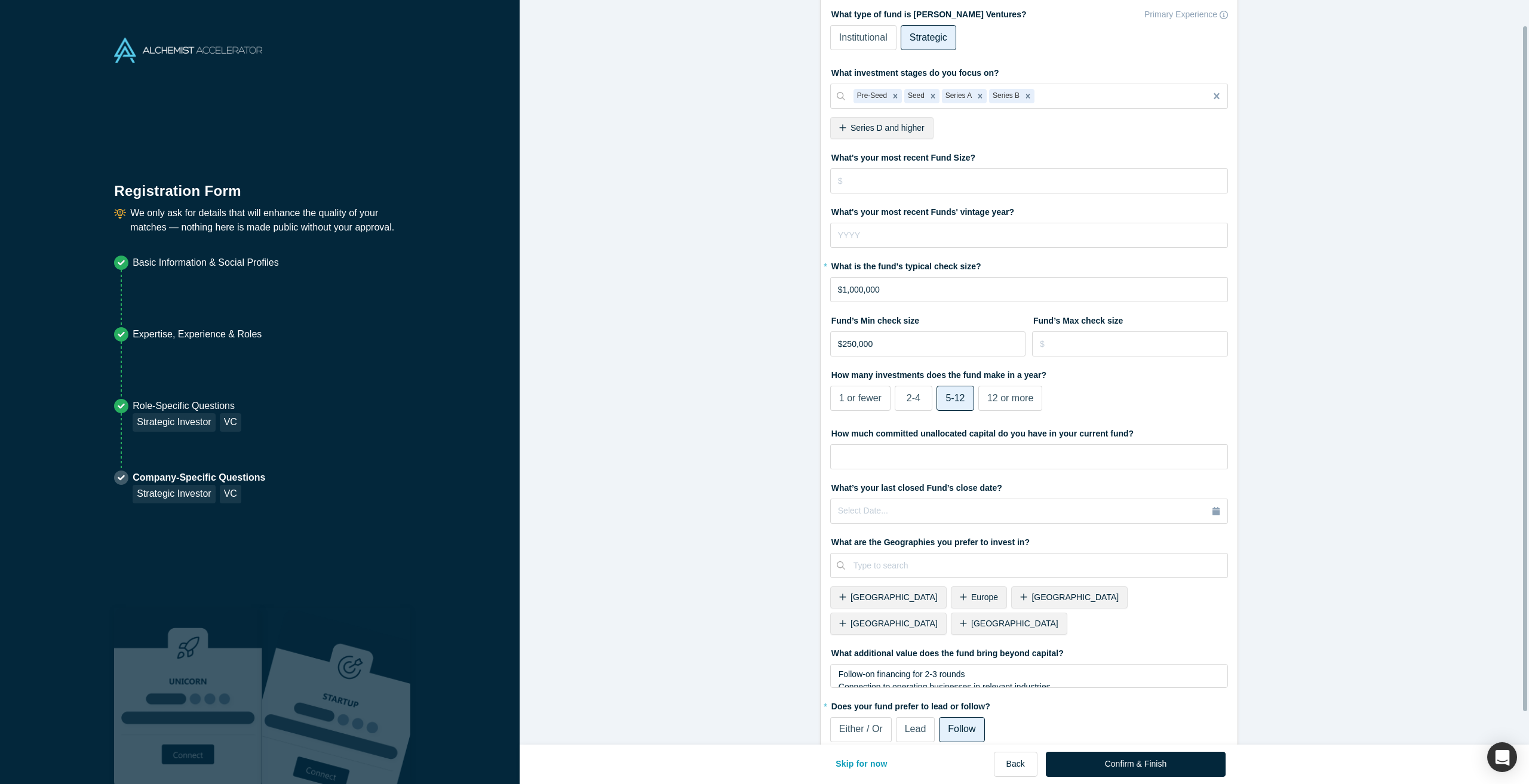
scroll to position [63, 0]
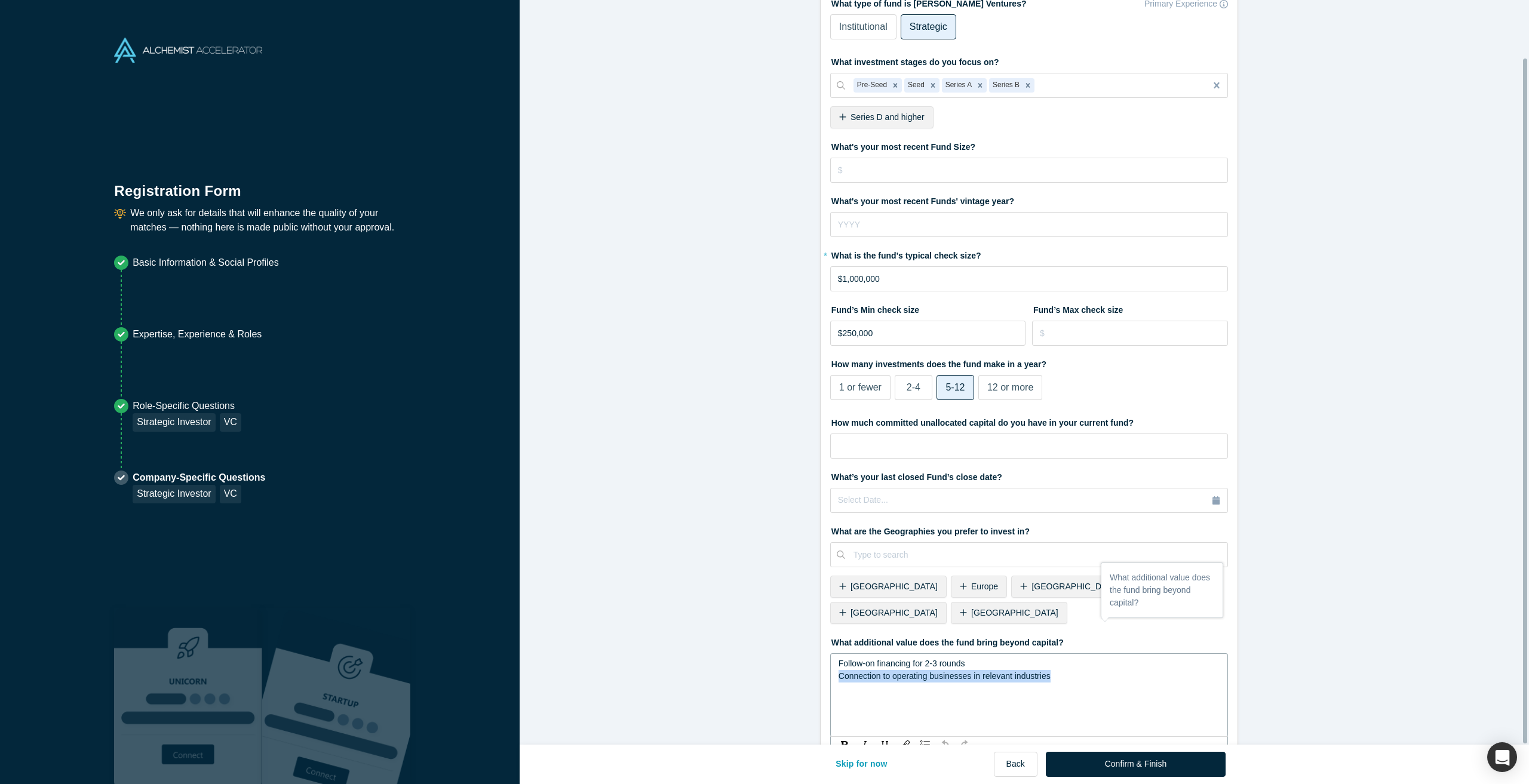
drag, startPoint x: 1131, startPoint y: 633, endPoint x: 1134, endPoint y: 659, distance: 26.2
click at [1134, 659] on div "Follow-on financing for 2-3 rounds Connection to operating businesses in releva…" at bounding box center [1029, 695] width 398 height 83
click at [1268, 645] on form "VC & Strategic Investor 1/1 What type of fund is [PERSON_NAME] Ventures? Primar…" at bounding box center [1028, 389] width 1018 height 880
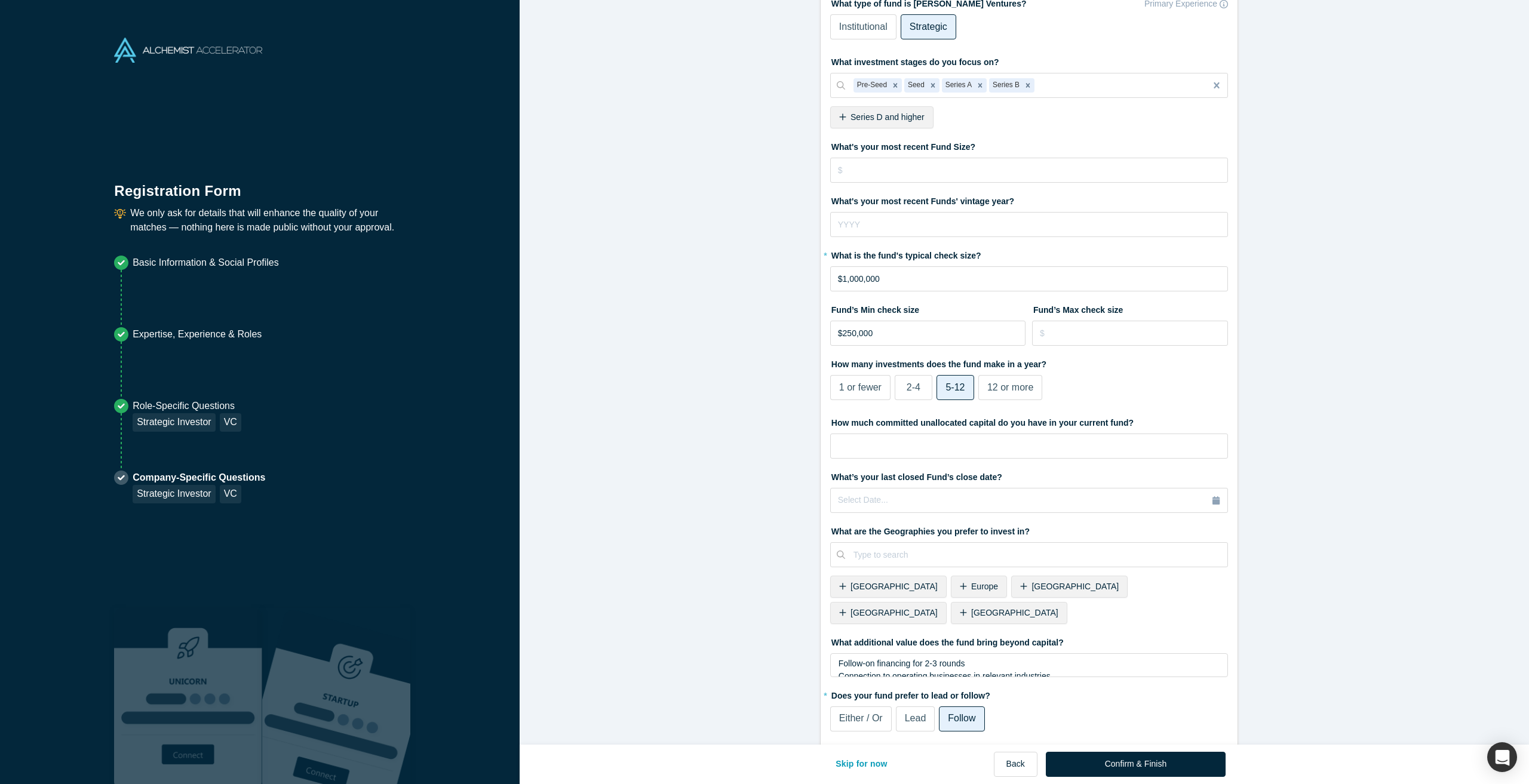
click at [967, 608] on icon at bounding box center [963, 612] width 7 height 8
click at [1139, 657] on div "Follow-on financing for 2-3 rounds" at bounding box center [1029, 663] width 382 height 13
click at [1313, 615] on form "VC & Strategic Investor 1/1 What type of fund is [PERSON_NAME] Ventures? Primar…" at bounding box center [1028, 389] width 1018 height 880
click at [1153, 757] on button "Confirm & Finish" at bounding box center [1136, 764] width 180 height 25
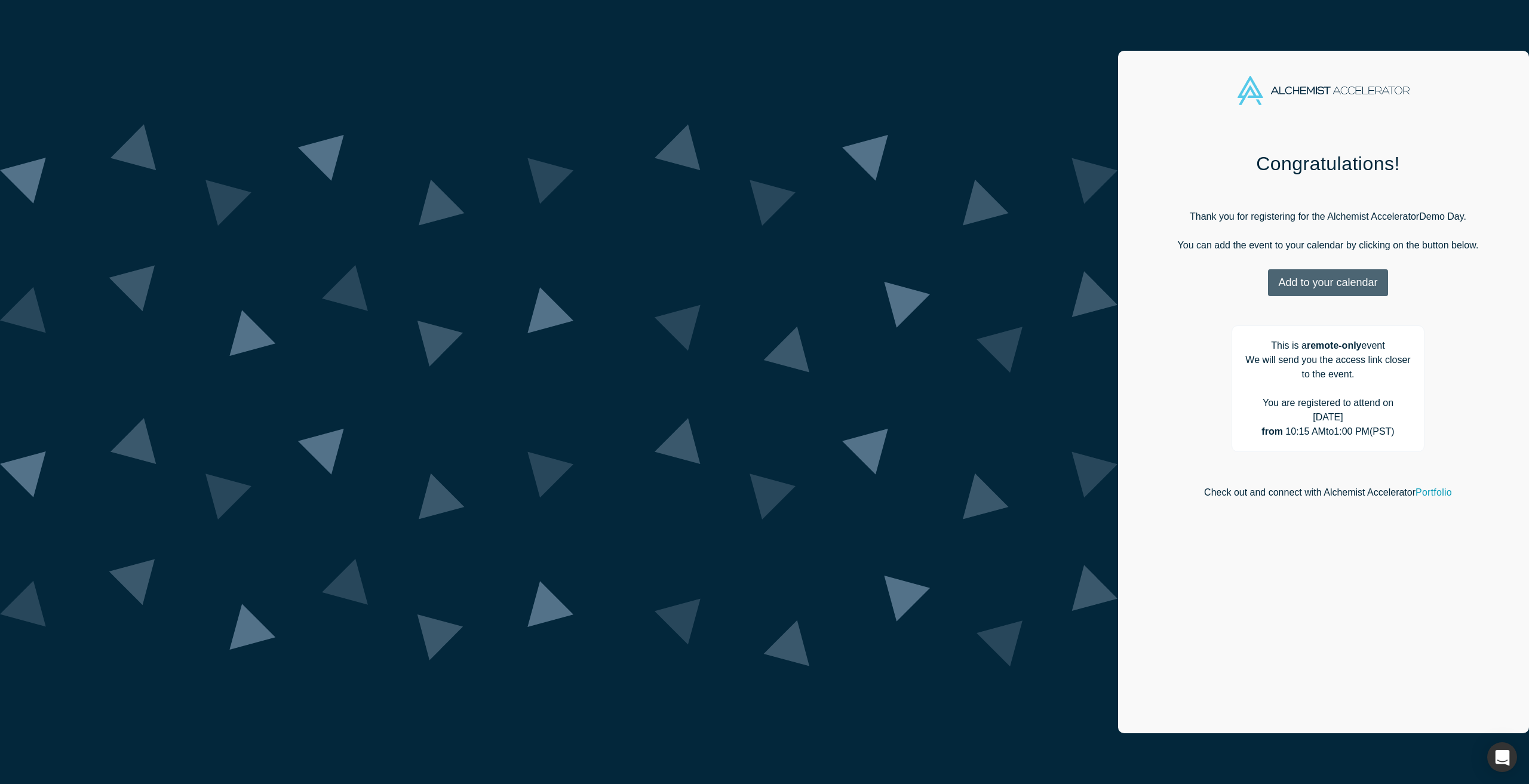
click at [1268, 286] on button "Add to your calendar" at bounding box center [1328, 282] width 120 height 27
click at [1135, 328] on div "Congratulations! Thank you for registering for the Alchemist Accelerator Demo D…" at bounding box center [1328, 338] width 387 height 374
click at [1268, 276] on button "Add to your calendar" at bounding box center [1328, 282] width 120 height 27
click at [1296, 318] on link "Outlook" at bounding box center [1325, 320] width 58 height 10
click at [1135, 305] on div "Add to your calendar Outlook Google Apple" at bounding box center [1328, 288] width 387 height 39
